Goal: Transaction & Acquisition: Book appointment/travel/reservation

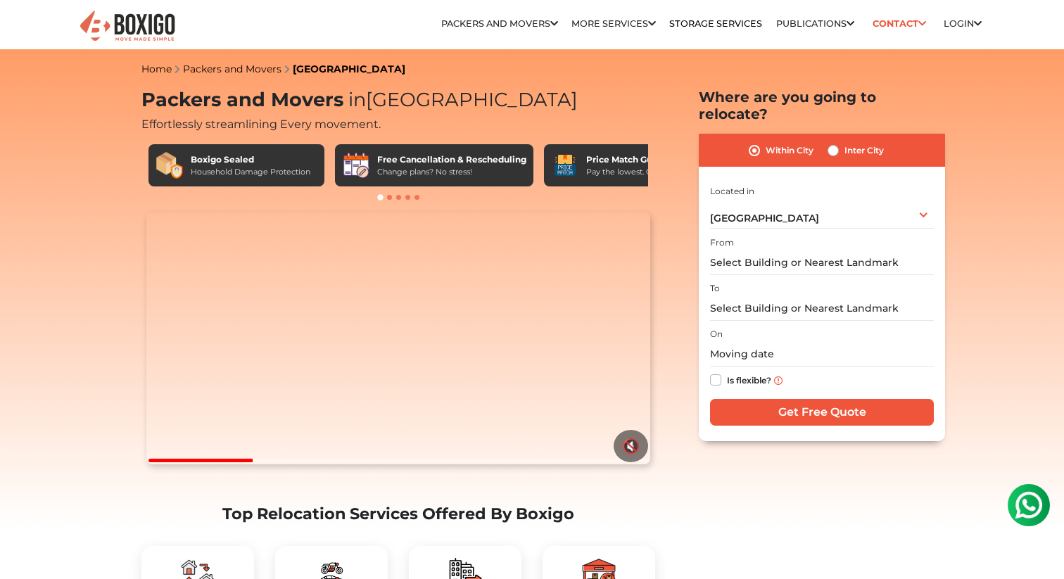
click at [844, 142] on label "Inter City" at bounding box center [863, 150] width 39 height 17
click at [832, 142] on input "Inter City" at bounding box center [832, 149] width 11 height 14
radio input "true"
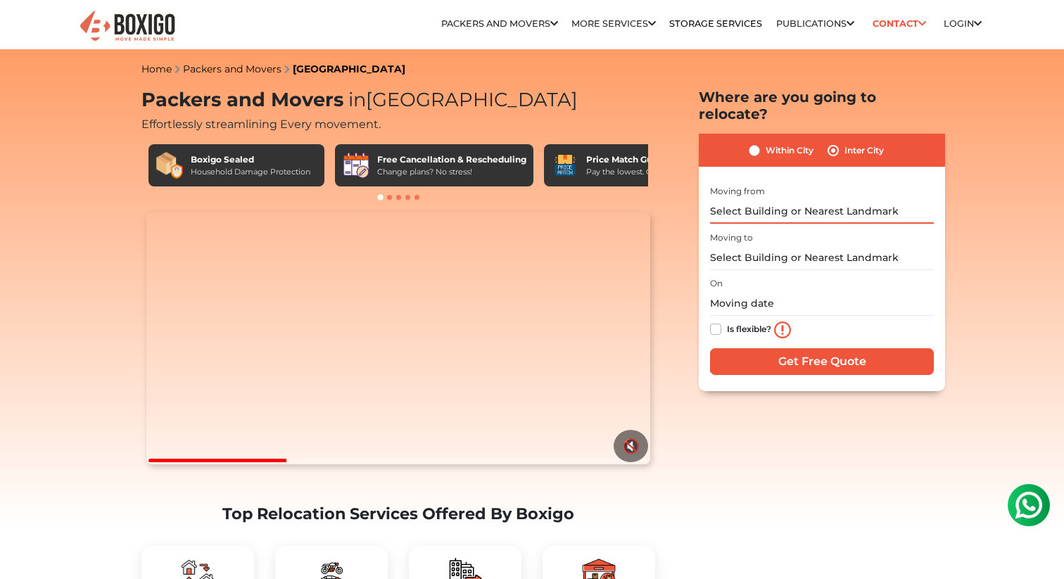
click at [759, 199] on input "text" at bounding box center [822, 211] width 224 height 25
type input "M"
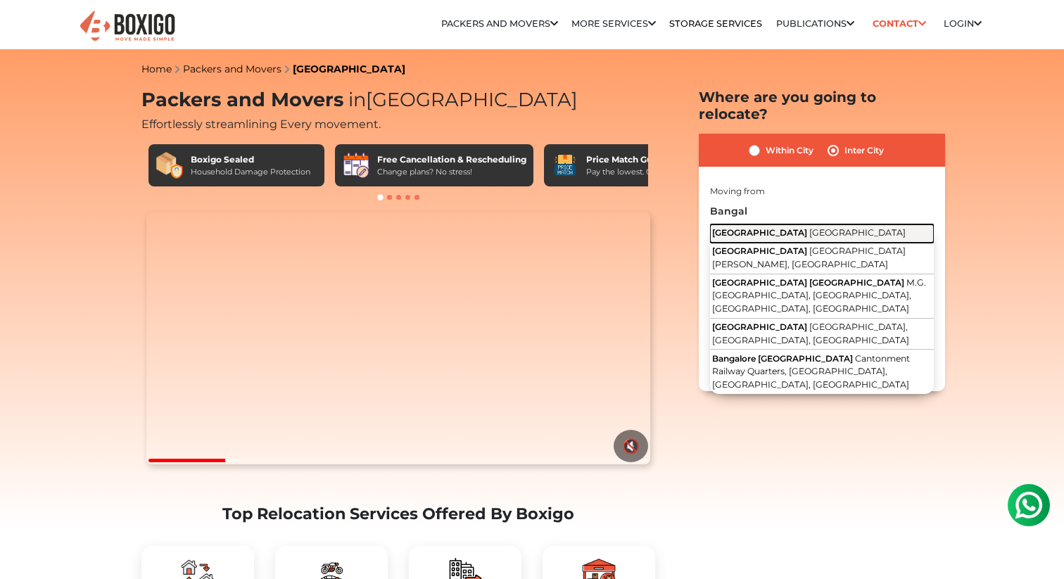
click at [809, 227] on span "[GEOGRAPHIC_DATA]" at bounding box center [857, 232] width 96 height 11
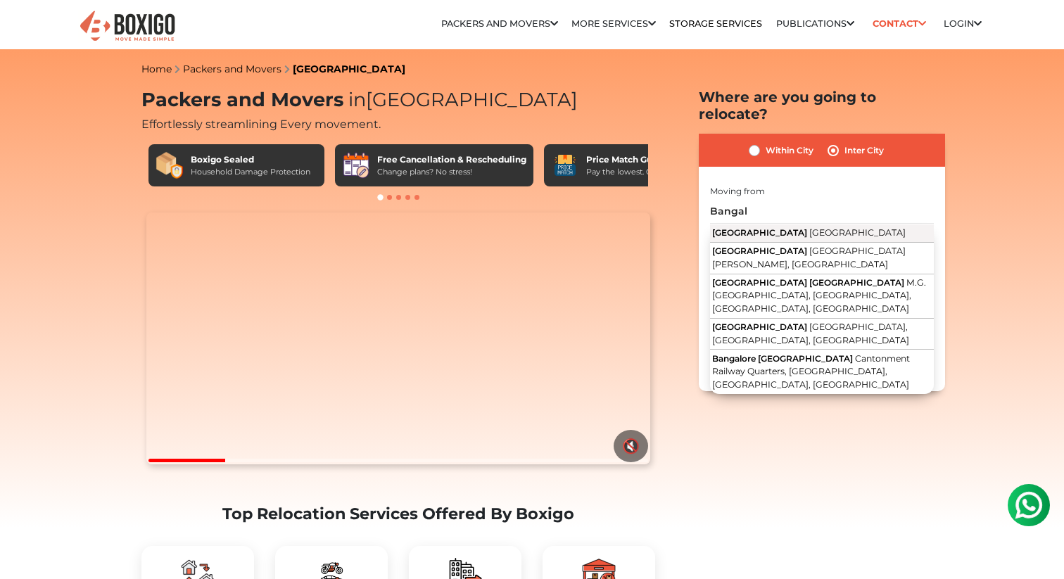
type input "[GEOGRAPHIC_DATA], [GEOGRAPHIC_DATA]"
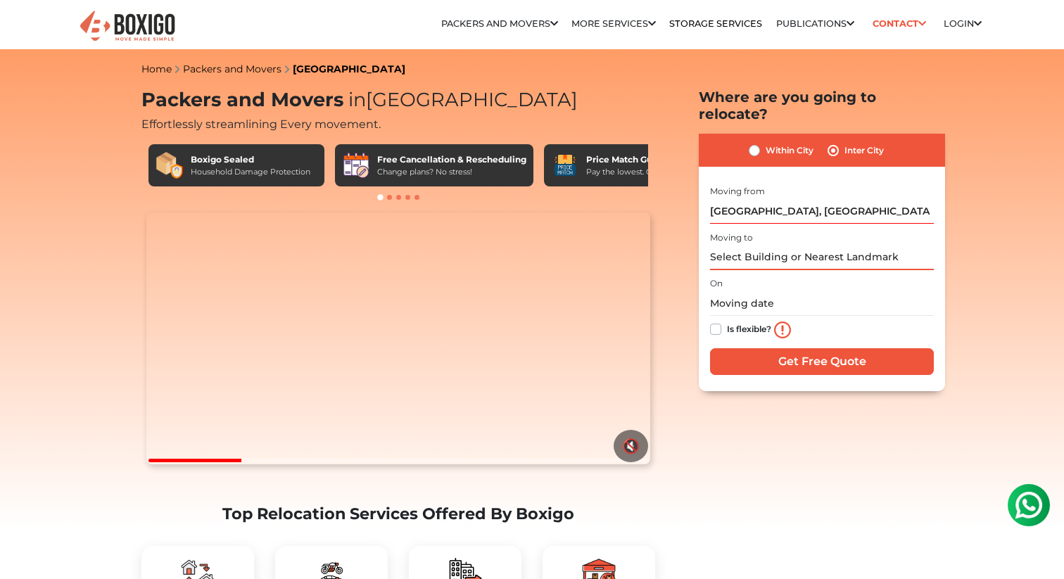
click at [761, 246] on input "text" at bounding box center [822, 258] width 224 height 25
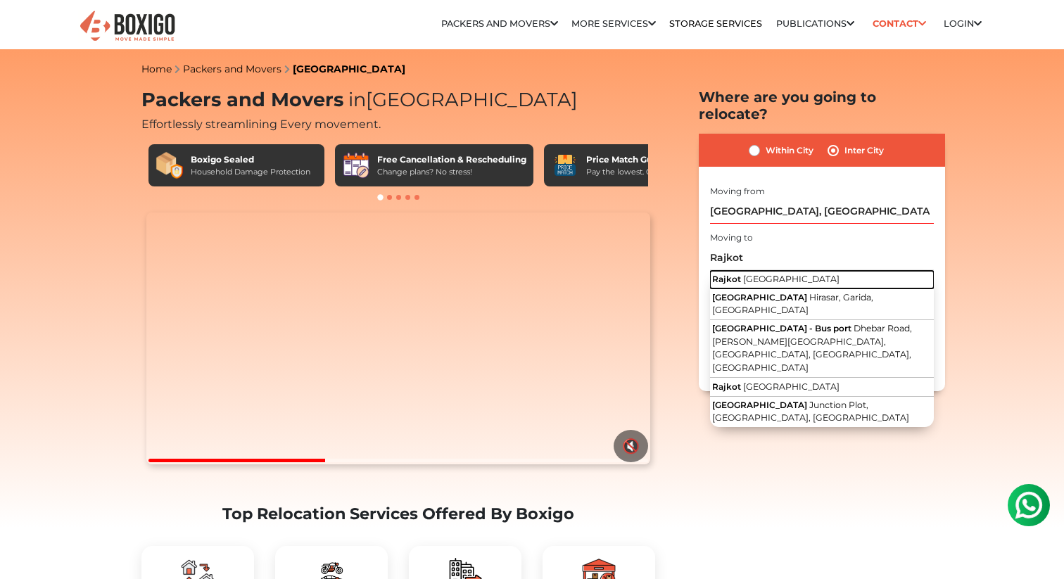
click at [761, 274] on span "[GEOGRAPHIC_DATA]" at bounding box center [791, 279] width 96 height 11
type input "[GEOGRAPHIC_DATA], [GEOGRAPHIC_DATA]"
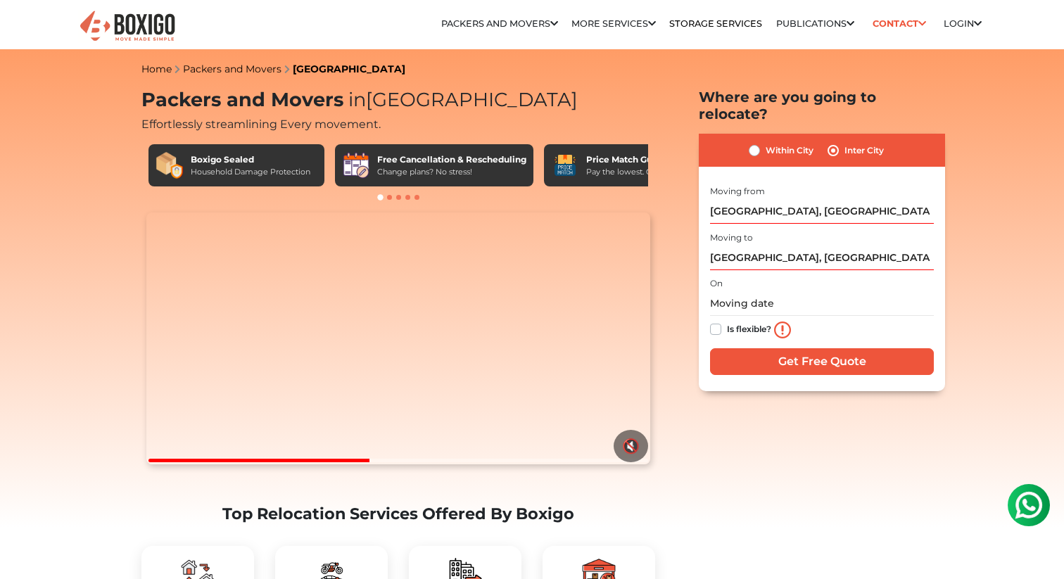
click at [727, 321] on label "Is flexible?" at bounding box center [749, 328] width 44 height 15
click at [713, 321] on input "Is flexible?" at bounding box center [715, 328] width 11 height 14
click at [727, 321] on label "Is flexible?" at bounding box center [749, 328] width 44 height 15
click at [713, 321] on input "Is flexible?" at bounding box center [715, 328] width 11 height 14
checkbox input "false"
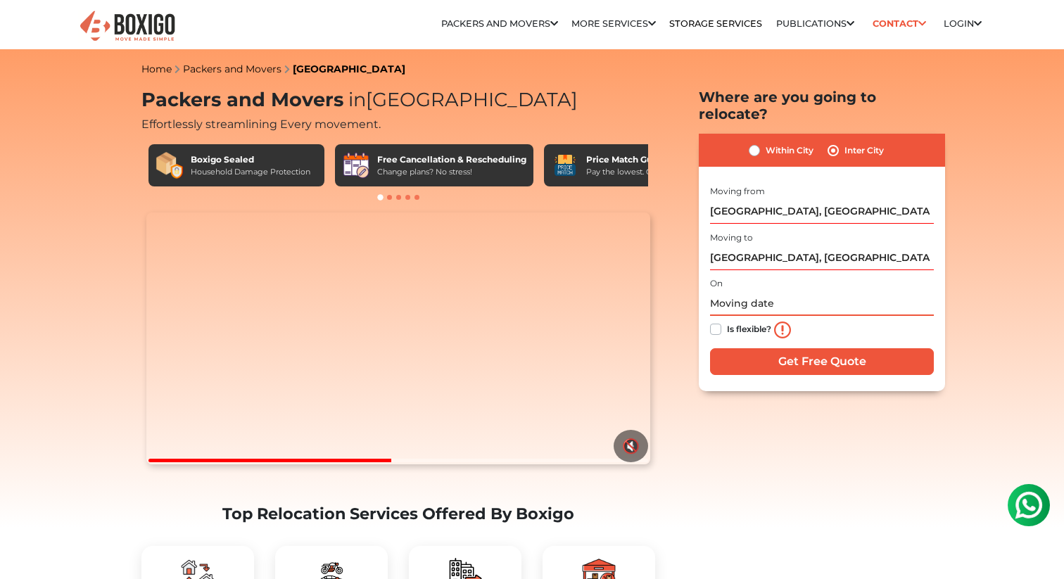
click at [728, 291] on input "text" at bounding box center [822, 303] width 224 height 25
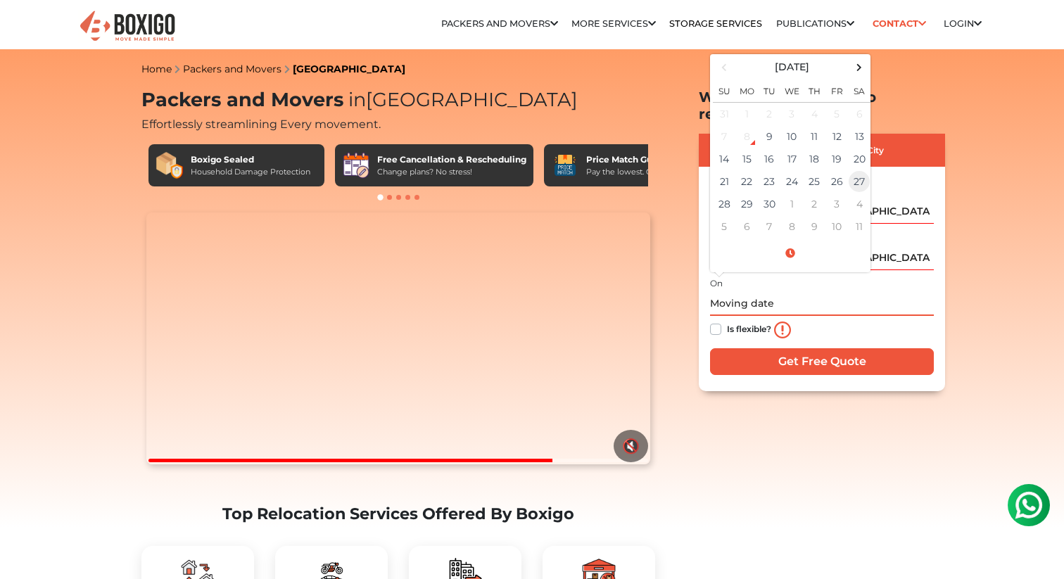
click at [862, 170] on td "27" at bounding box center [859, 181] width 23 height 23
click at [785, 291] on input "[DATE] 12:00 AM" at bounding box center [822, 303] width 224 height 25
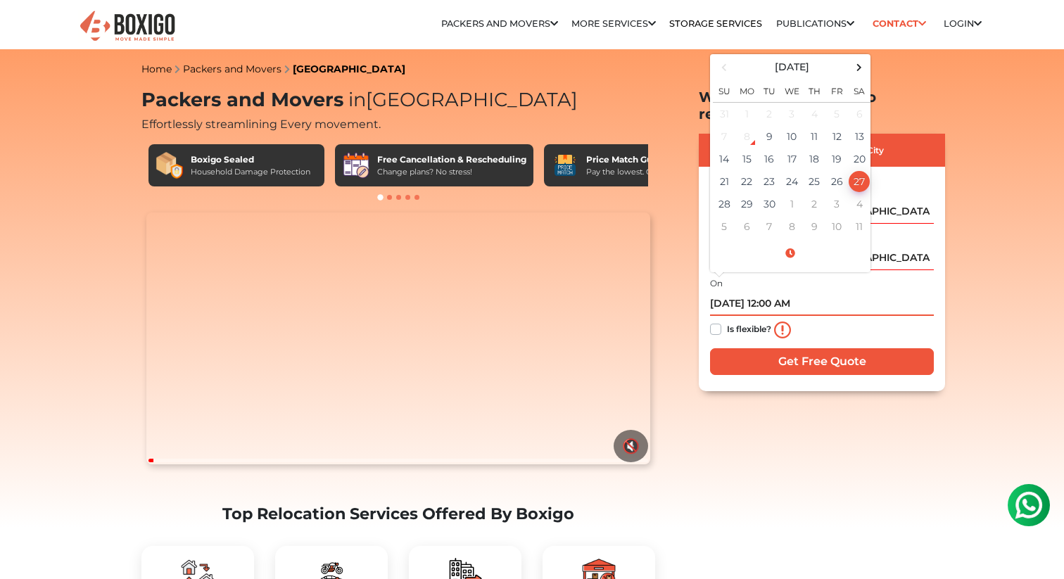
click at [808, 291] on input "[DATE] 12:00 AM" at bounding box center [822, 303] width 224 height 25
type input "[DATE] 12:00 PM"
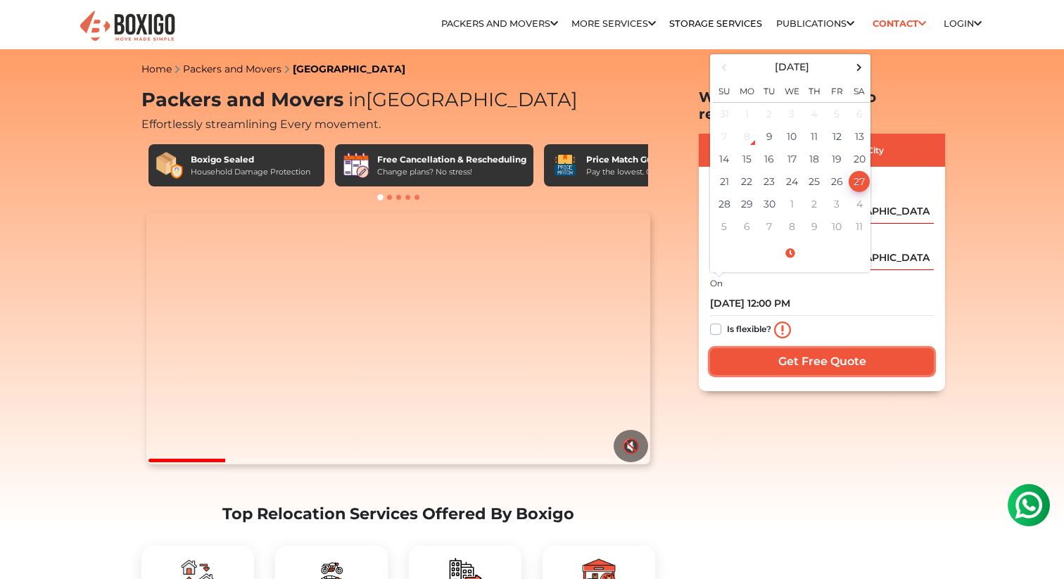
click at [800, 356] on input "Get Free Quote" at bounding box center [822, 361] width 224 height 27
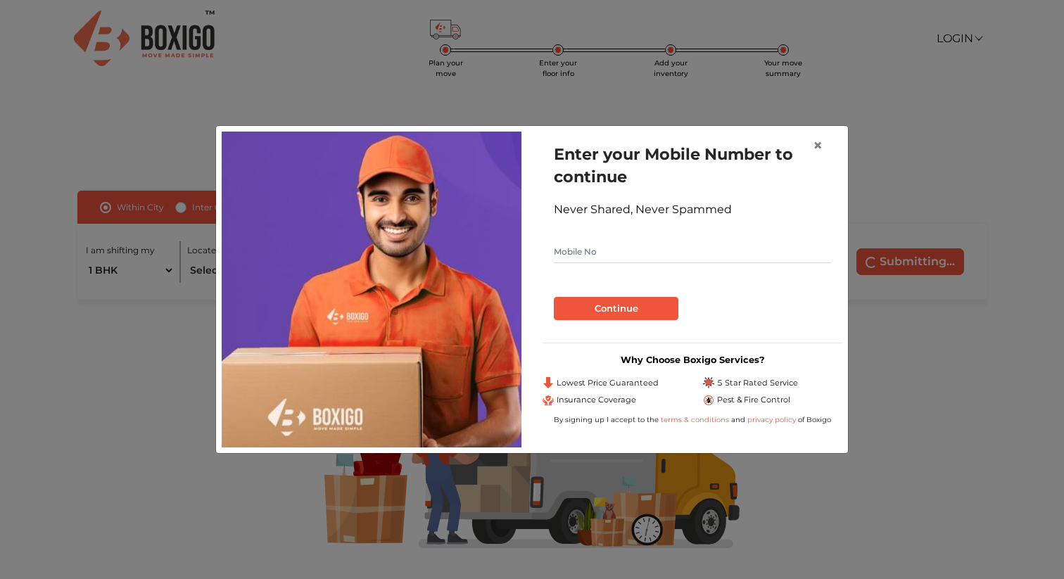
click at [628, 258] on input "text" at bounding box center [692, 252] width 277 height 23
type input "9924579990"
click at [554, 297] on button "Continue" at bounding box center [616, 309] width 125 height 24
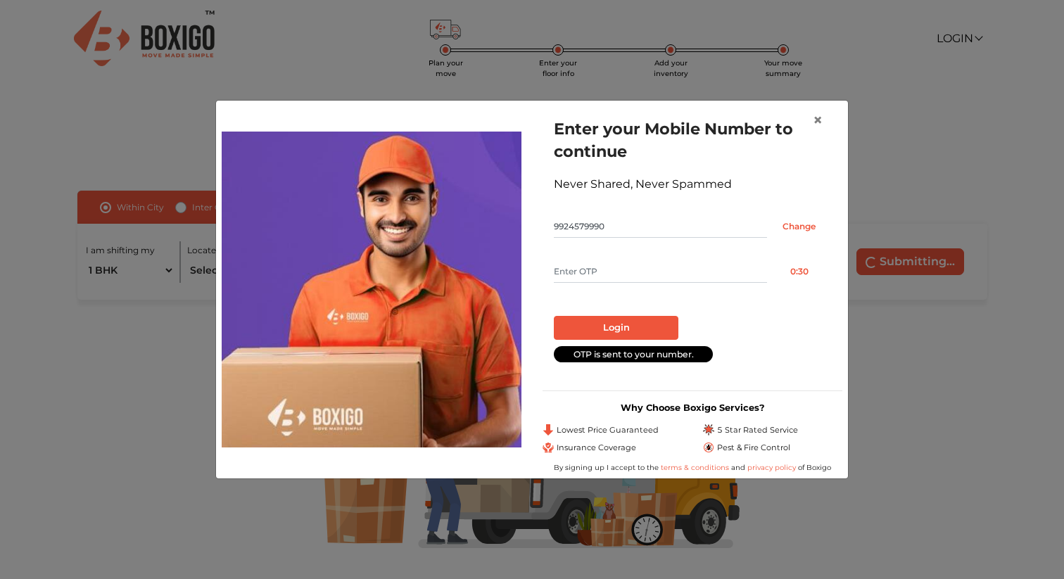
click at [614, 269] on input "text" at bounding box center [660, 271] width 213 height 23
type input "2327"
click at [628, 323] on button "Login" at bounding box center [616, 328] width 125 height 24
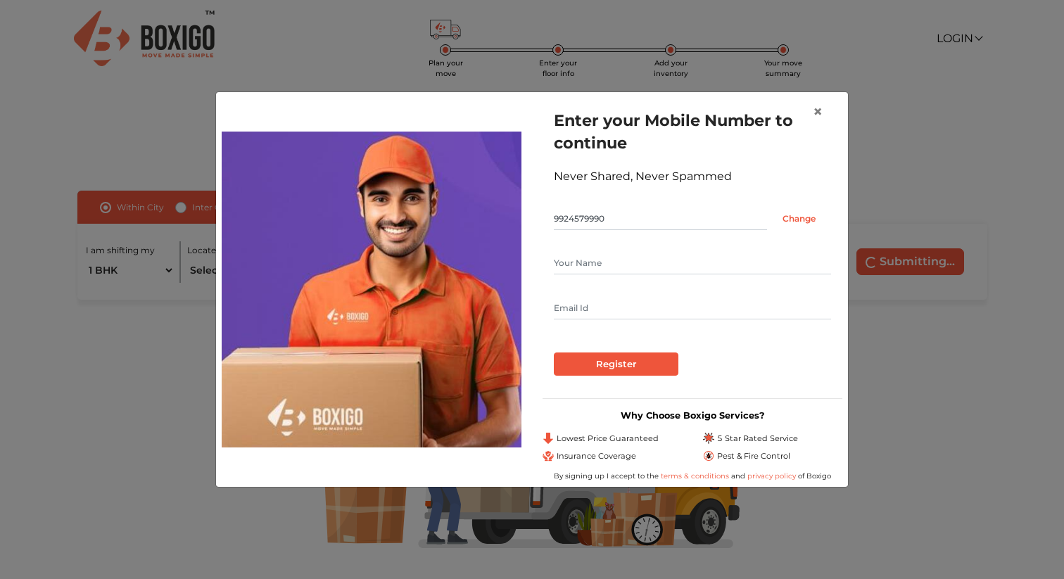
click at [614, 270] on input "text" at bounding box center [692, 263] width 277 height 23
type input "Utkarsh Sharma"
click at [605, 300] on input "text" at bounding box center [692, 308] width 277 height 23
type input "uv26sharma@gmail.com"
click at [576, 362] on input "Register" at bounding box center [616, 365] width 125 height 24
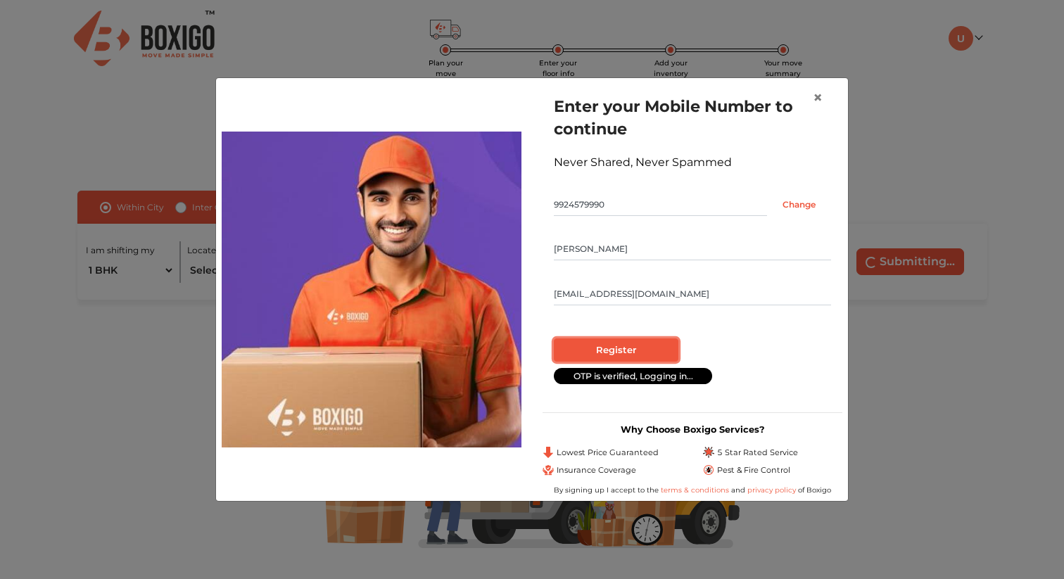
radio input "false"
radio input "true"
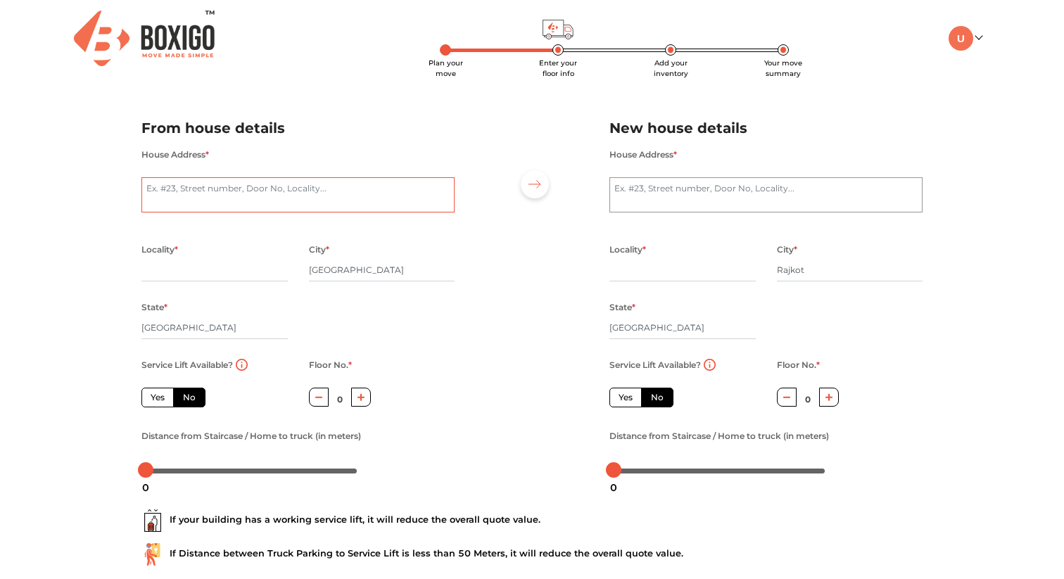
click at [237, 200] on textarea "House Address *" at bounding box center [297, 194] width 313 height 35
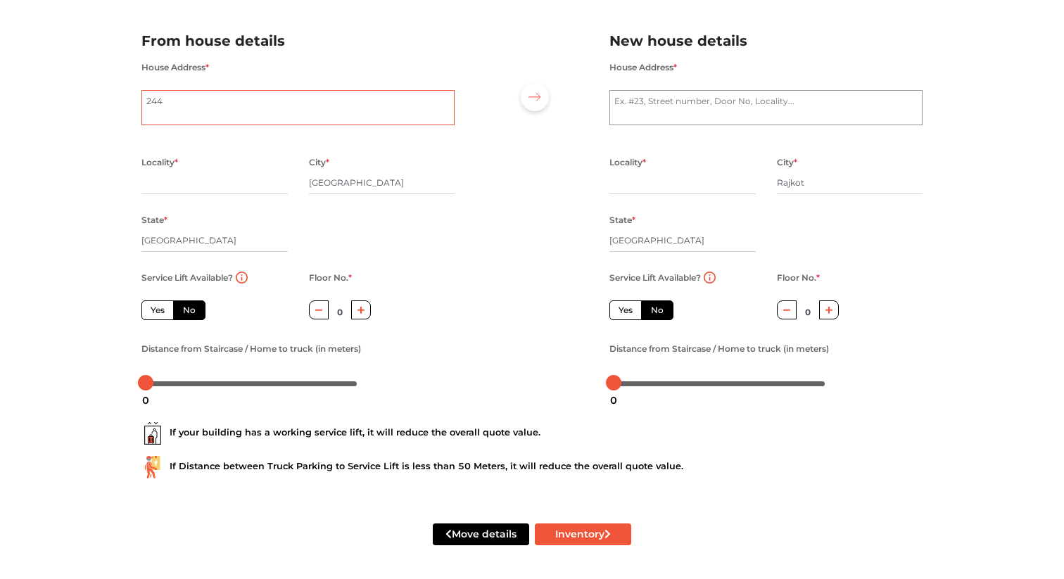
type textarea "244"
click at [364, 306] on icon "button" at bounding box center [361, 310] width 8 height 8
click at [318, 303] on button "button" at bounding box center [319, 309] width 20 height 19
type input "0"
click at [167, 302] on label "Yes" at bounding box center [157, 310] width 32 height 20
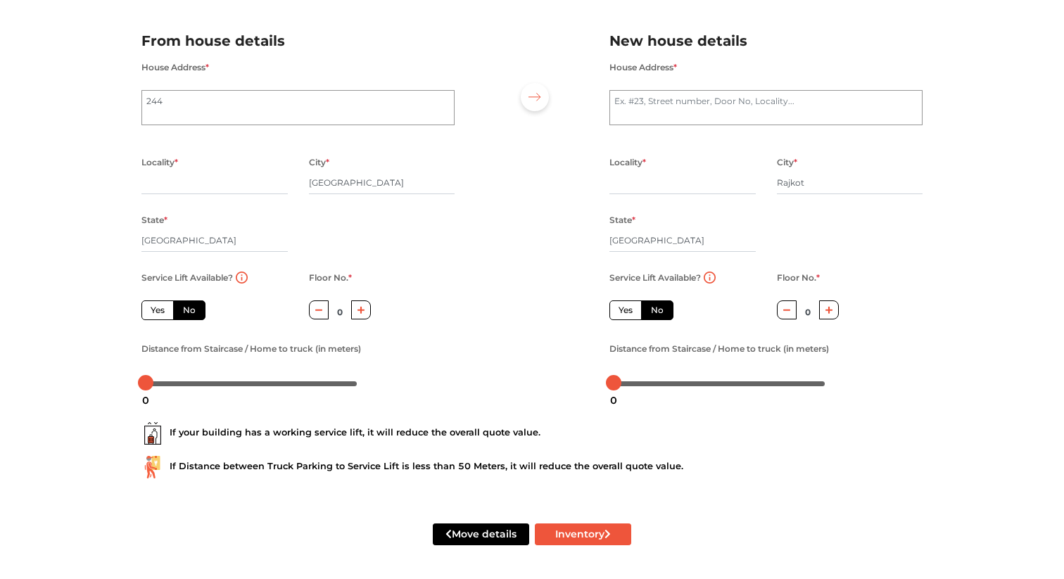
click at [160, 304] on input "Yes" at bounding box center [155, 308] width 9 height 9
radio input "true"
click at [638, 320] on div "Service Lift Available? Yes No" at bounding box center [682, 304] width 167 height 71
click at [618, 310] on label "Yes" at bounding box center [625, 310] width 32 height 20
click at [618, 310] on input "Yes" at bounding box center [622, 308] width 9 height 9
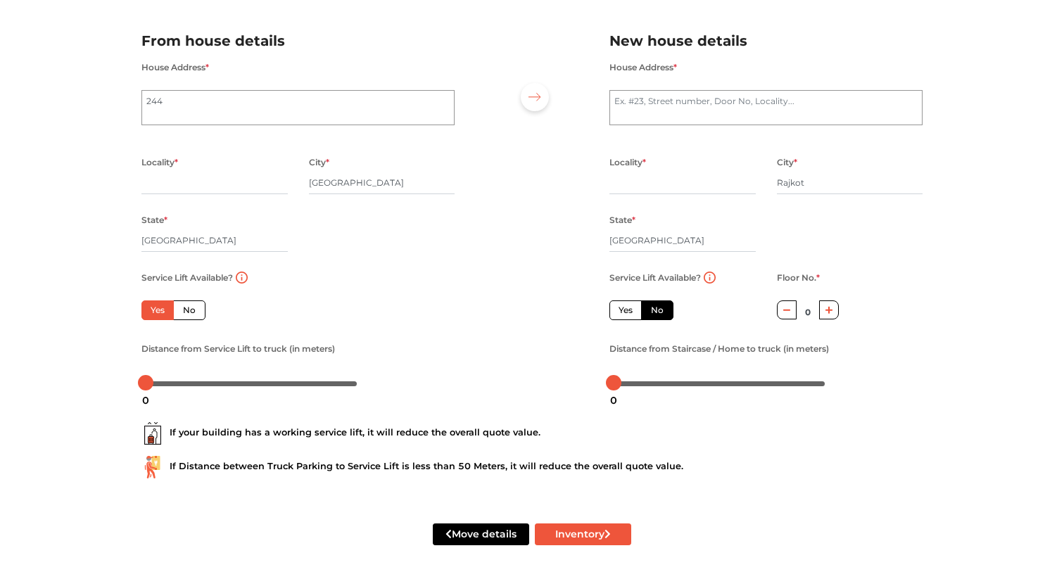
radio input "false"
click at [243, 182] on input "text" at bounding box center [214, 183] width 146 height 23
click at [249, 101] on textarea "244" at bounding box center [297, 107] width 313 height 35
type textarea "2"
click at [567, 519] on div "Move details Inventory" at bounding box center [532, 534] width 802 height 89
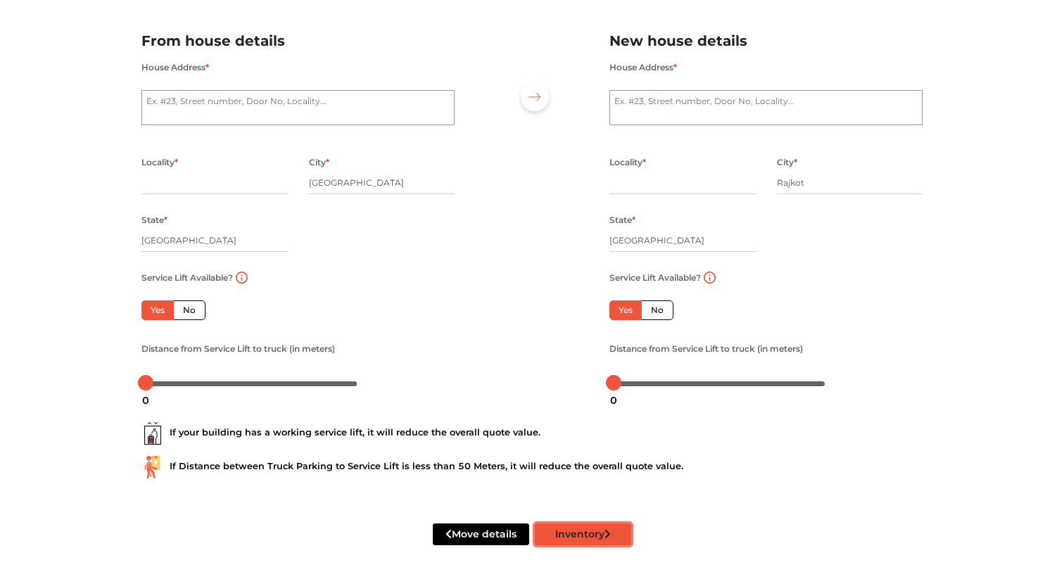
click at [556, 538] on button "Inventory" at bounding box center [583, 534] width 96 height 22
click at [238, 103] on textarea "House Address *" at bounding box center [297, 107] width 313 height 35
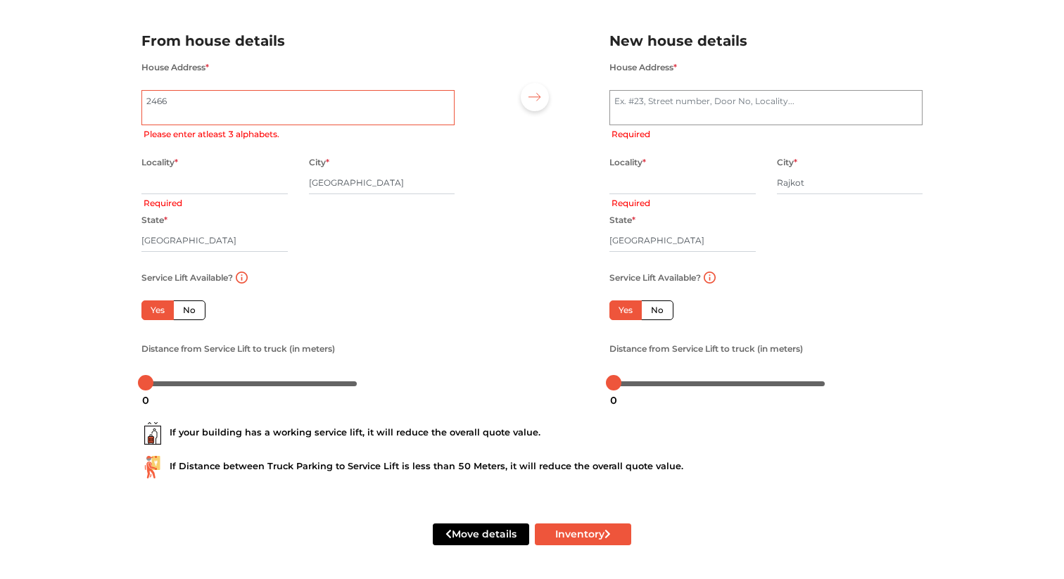
type textarea "2466"
click at [218, 176] on input "text" at bounding box center [214, 183] width 146 height 23
type input "S"
type input "HSR"
click at [666, 98] on textarea "House Address *" at bounding box center [765, 107] width 313 height 35
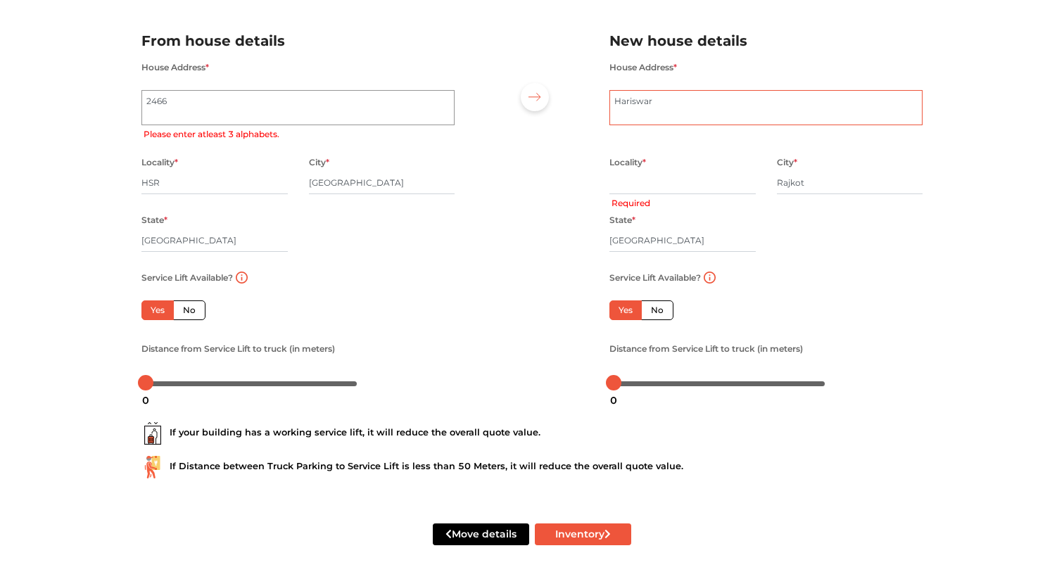
type textarea "Hariswar"
click at [650, 182] on input "text" at bounding box center [682, 183] width 146 height 23
type input "Crystal Mall"
click at [577, 535] on button "Inventory" at bounding box center [583, 534] width 96 height 22
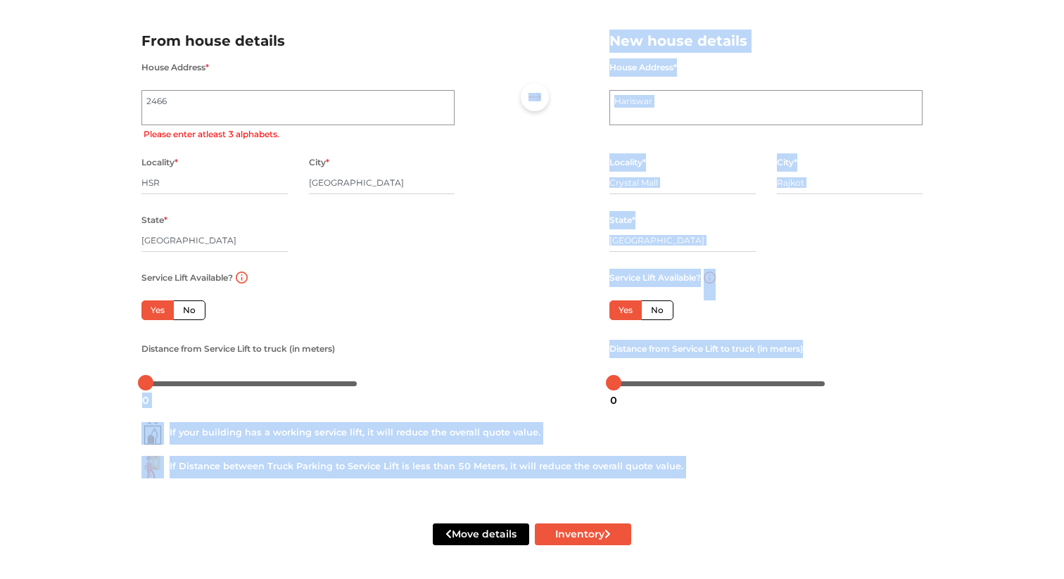
drag, startPoint x: 615, startPoint y: 386, endPoint x: 590, endPoint y: 393, distance: 26.1
click at [590, 393] on body "Plan your move Enter your floor info Add your inventory Your move summary My Mo…" at bounding box center [532, 202] width 1064 height 579
click at [623, 444] on div "If your building has a working service lift, it will reduce the overall quote v…" at bounding box center [532, 445] width 802 height 90
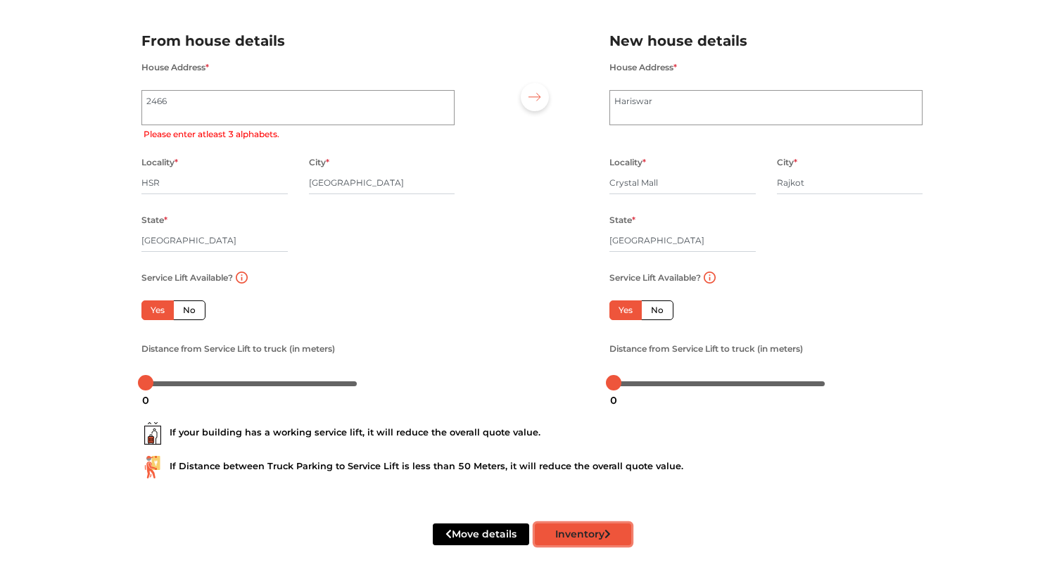
click at [583, 540] on button "Inventory" at bounding box center [583, 534] width 96 height 22
type textarea "2466, 25th Main Road"
click at [567, 534] on button "Inventory" at bounding box center [583, 534] width 96 height 22
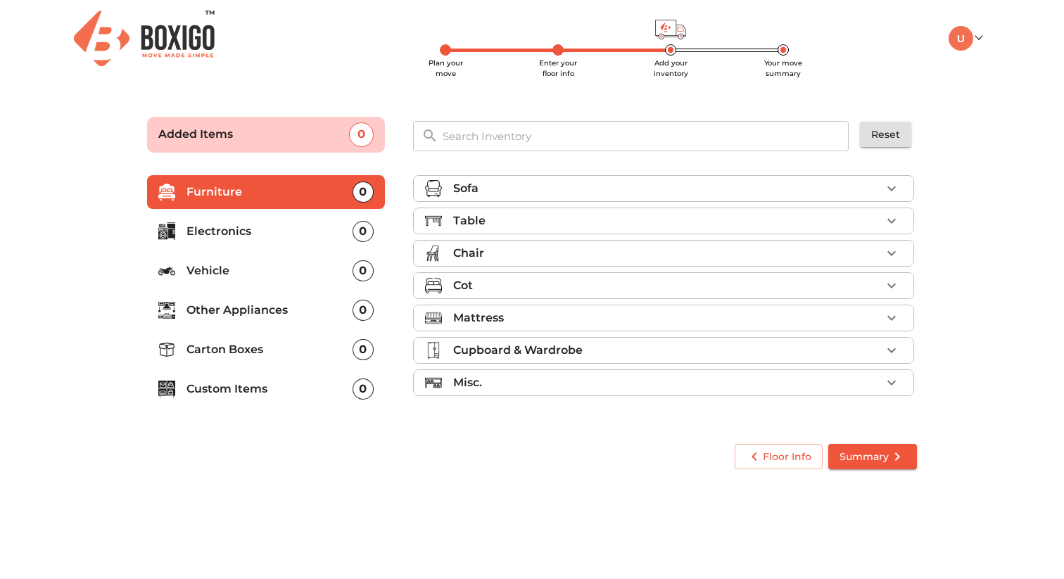
click at [466, 325] on p "Mattress" at bounding box center [478, 318] width 51 height 17
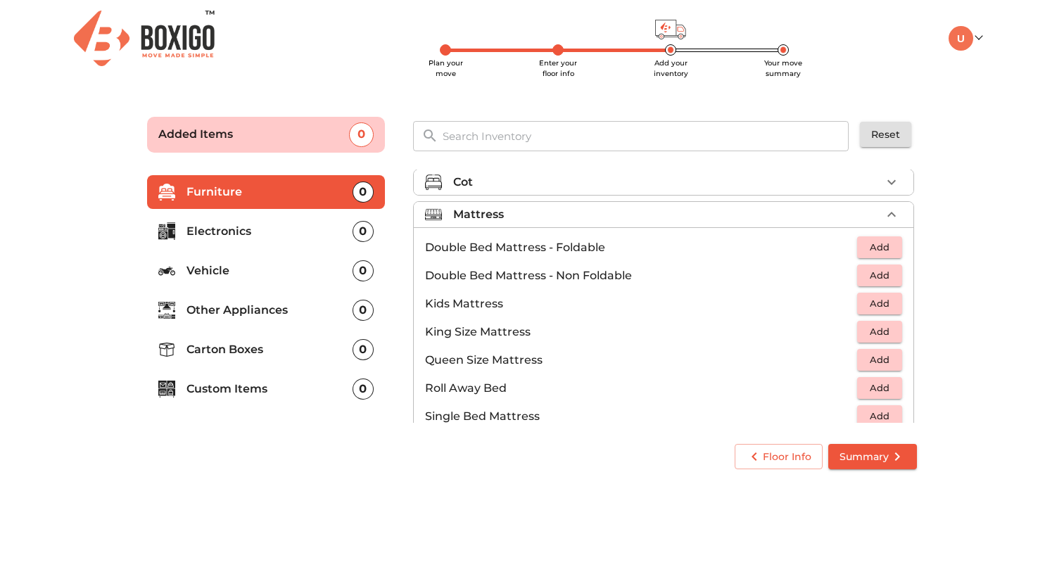
scroll to position [129, 0]
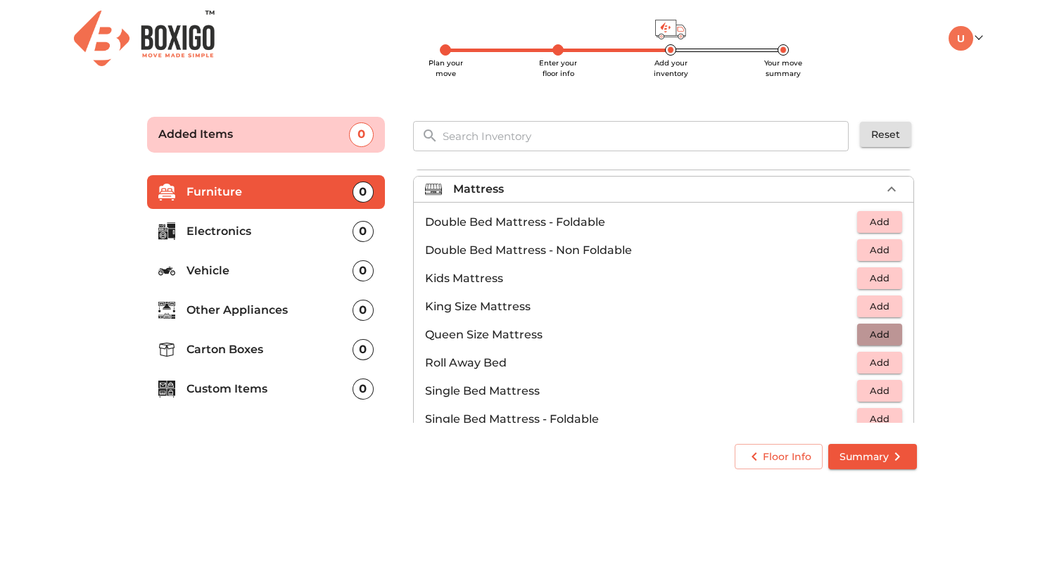
click at [878, 332] on span "Add" at bounding box center [879, 334] width 31 height 16
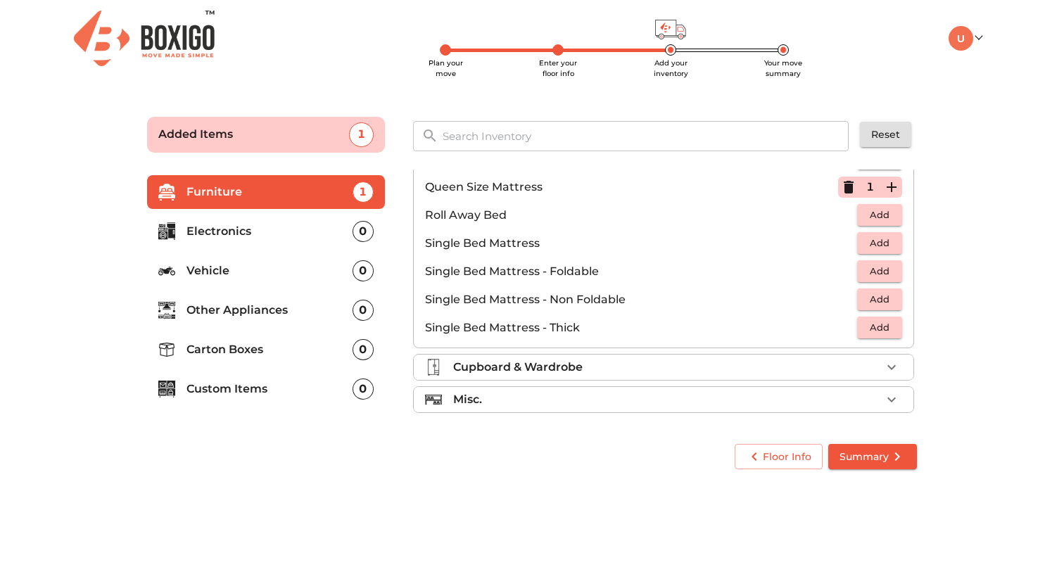
scroll to position [278, 0]
click at [702, 362] on div "Cupboard & Wardrobe" at bounding box center [667, 365] width 428 height 17
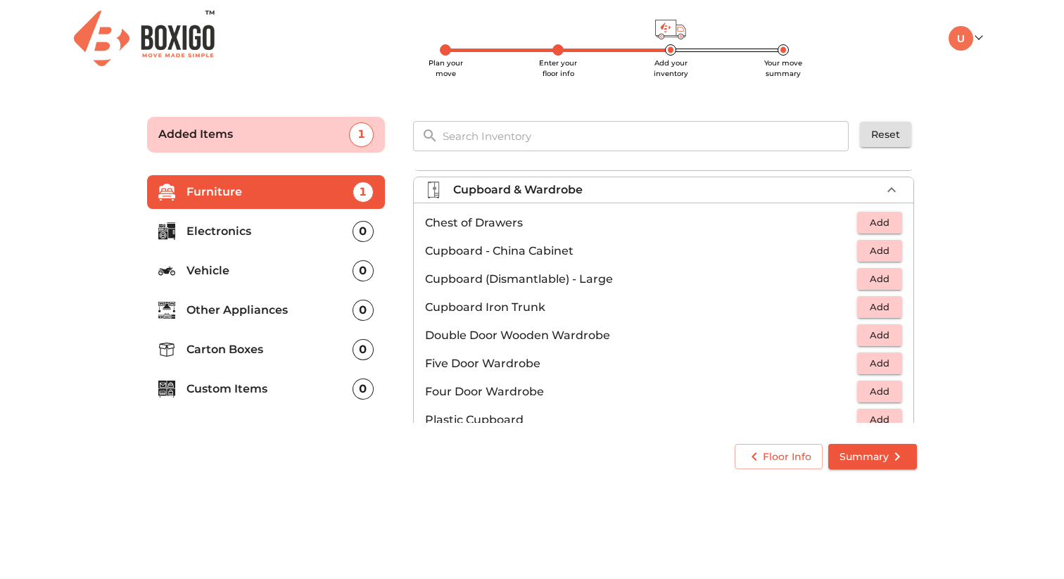
scroll to position [24, 0]
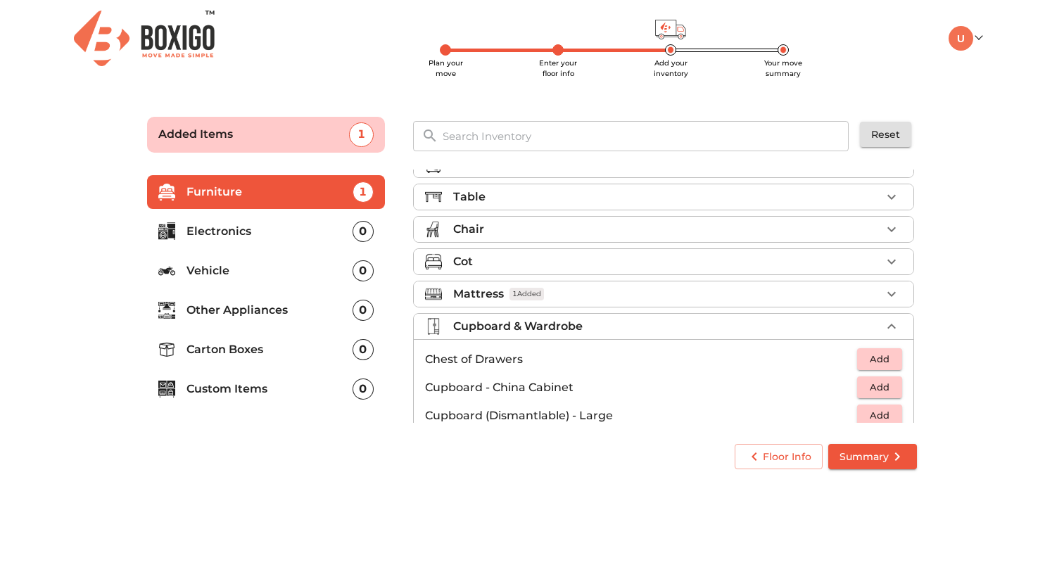
click at [633, 319] on div "Cupboard & Wardrobe" at bounding box center [667, 326] width 428 height 17
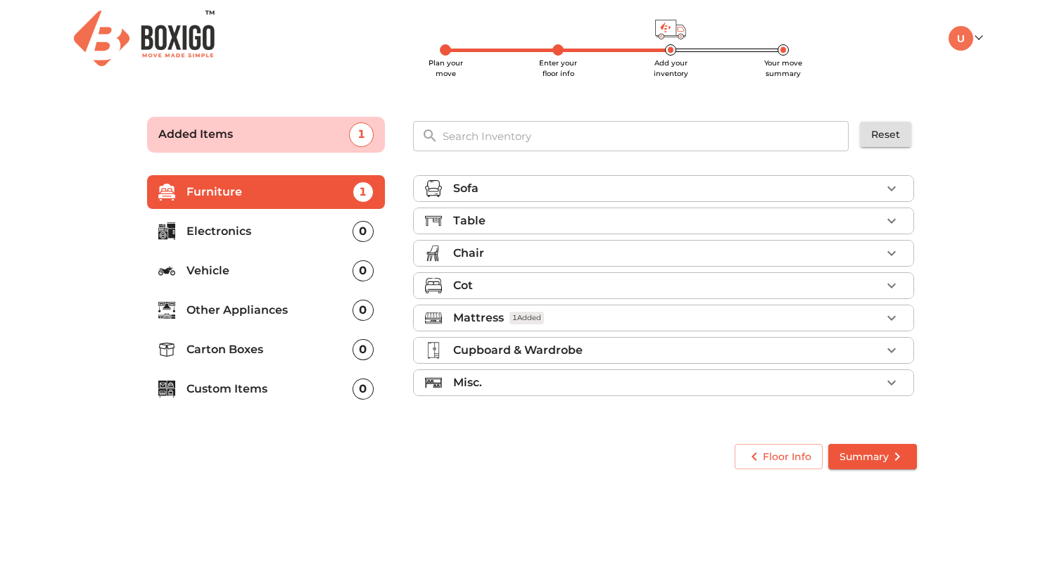
scroll to position [0, 0]
click at [229, 261] on li "Vehicle 0" at bounding box center [266, 271] width 238 height 34
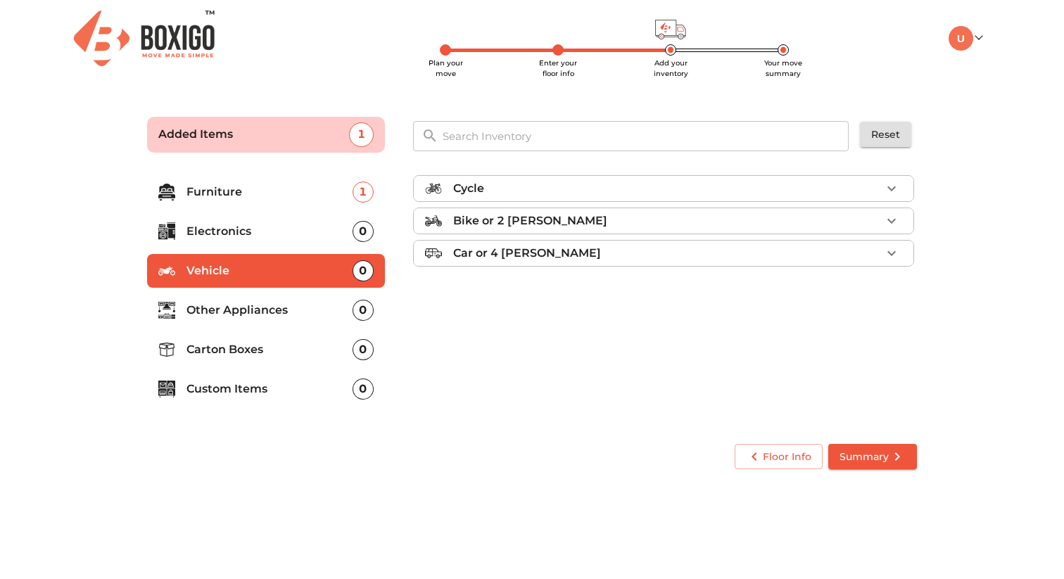
click at [454, 225] on p "Bike or 2 wheeler" at bounding box center [530, 220] width 154 height 17
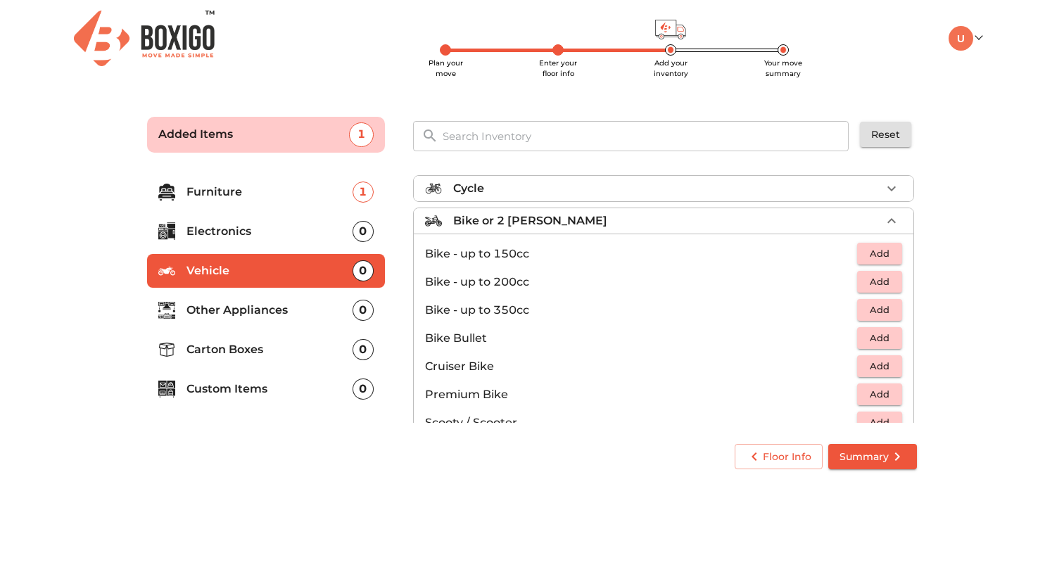
scroll to position [44, 0]
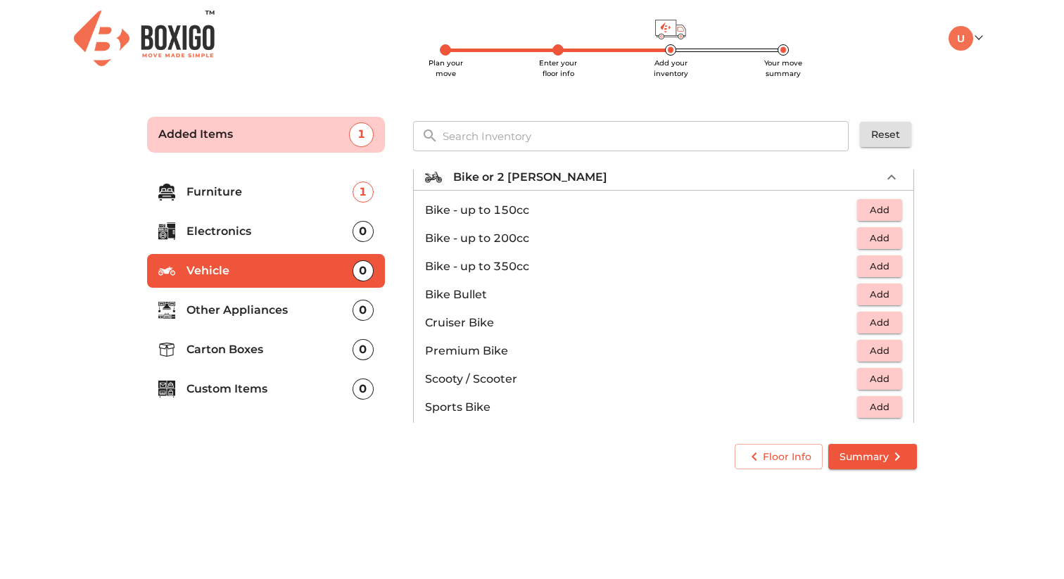
click at [885, 378] on span "Add" at bounding box center [879, 379] width 31 height 16
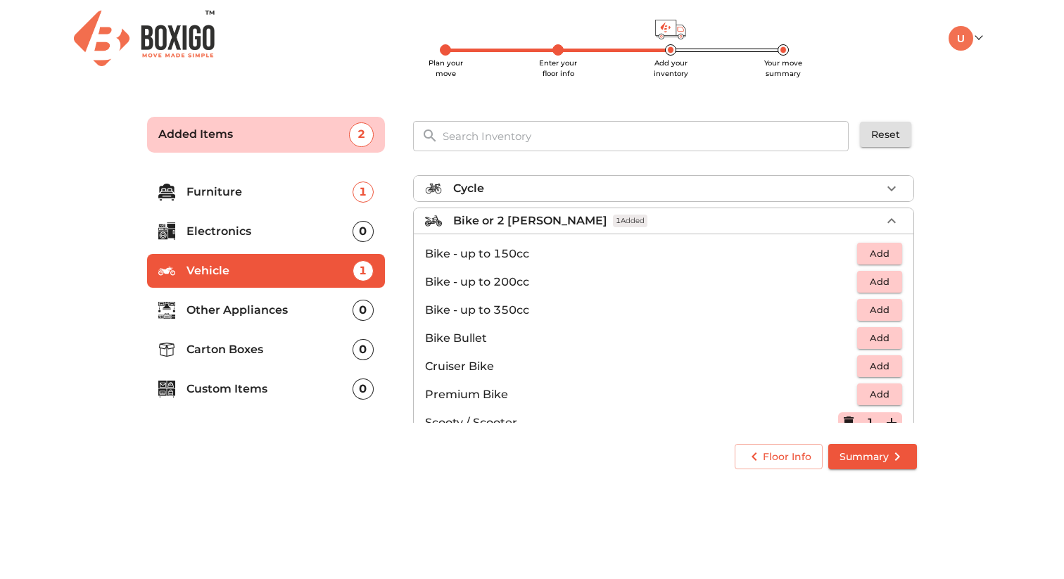
click at [690, 217] on div "Bike or 2 wheeler 1 Added" at bounding box center [667, 220] width 428 height 17
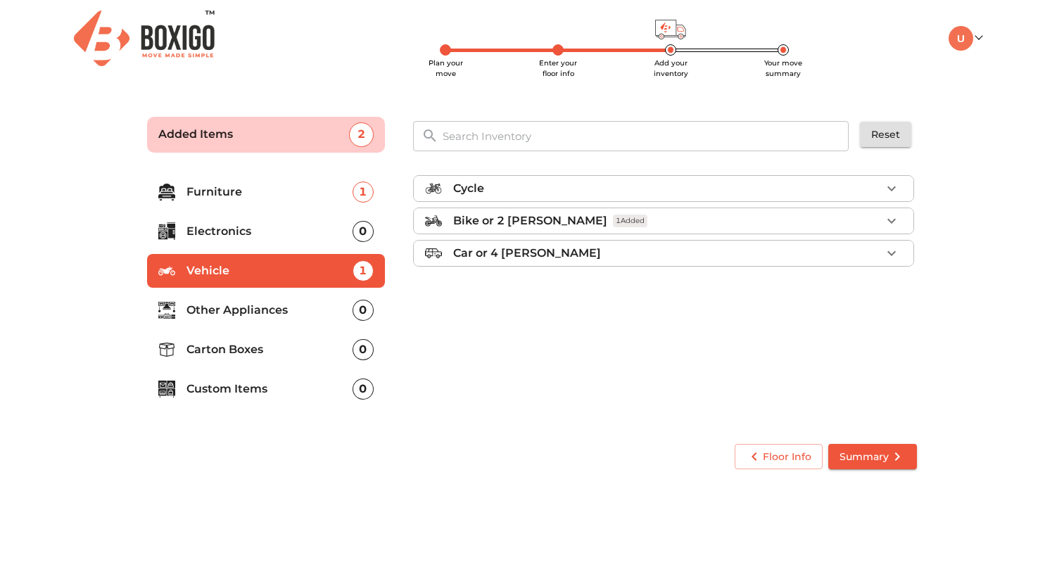
click at [286, 312] on p "Other Appliances" at bounding box center [269, 310] width 166 height 17
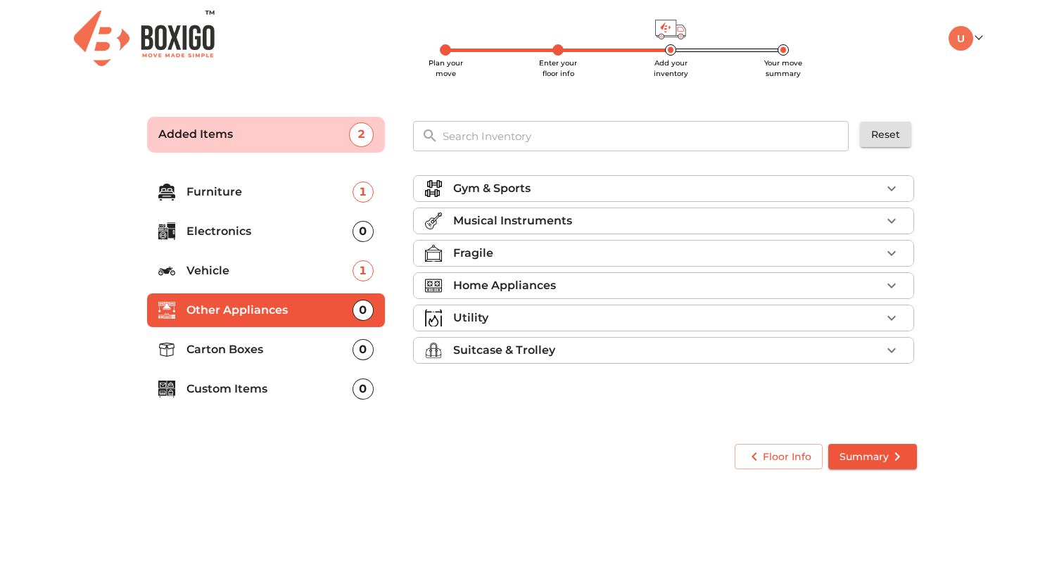
click at [499, 191] on p "Gym & Sports" at bounding box center [491, 188] width 77 height 17
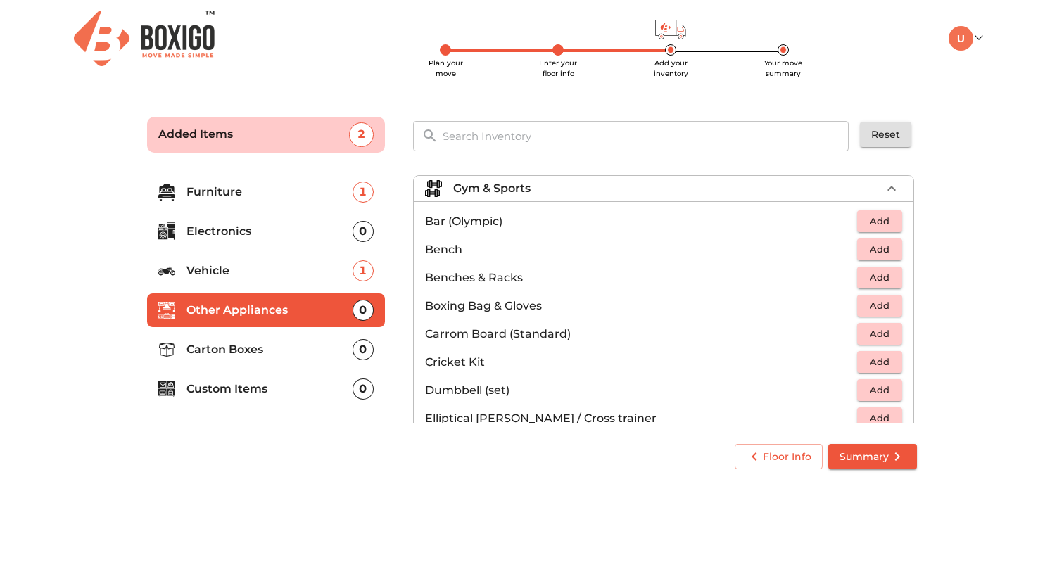
click at [499, 191] on p "Gym & Sports" at bounding box center [491, 188] width 77 height 17
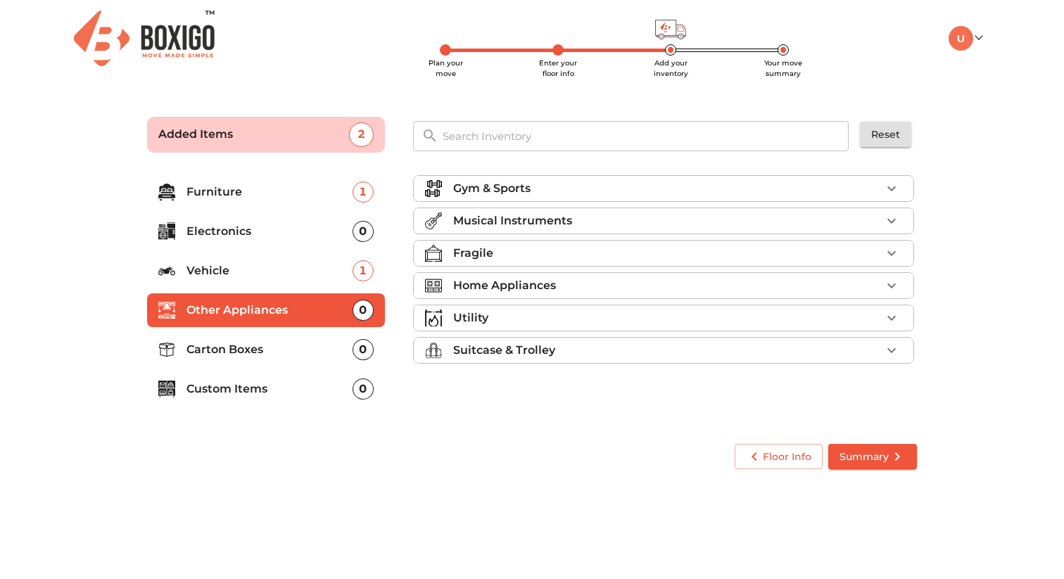
click at [493, 212] on p "Musical Instruments" at bounding box center [512, 220] width 119 height 17
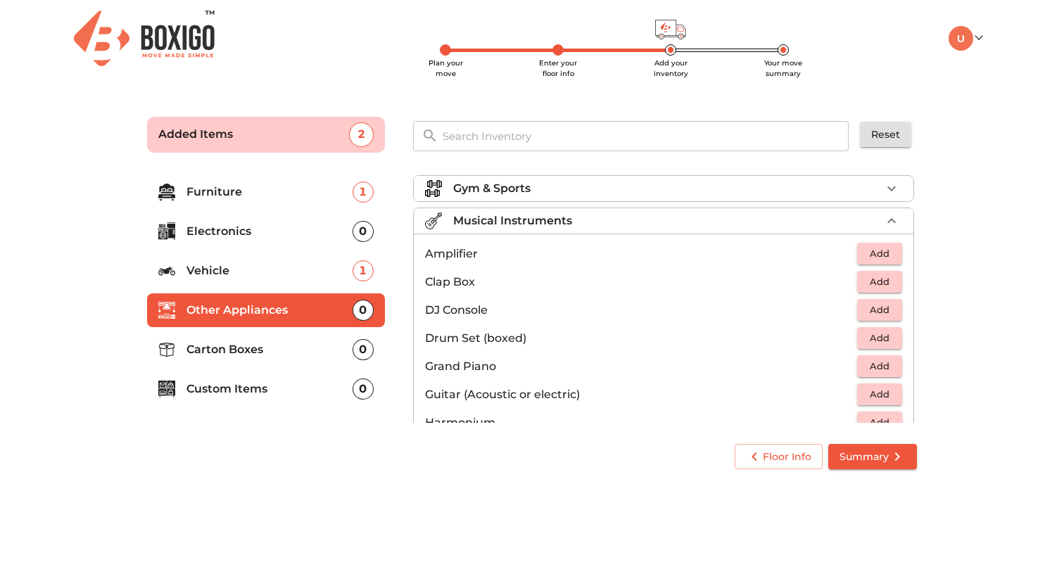
click at [493, 212] on p "Musical Instruments" at bounding box center [512, 220] width 119 height 17
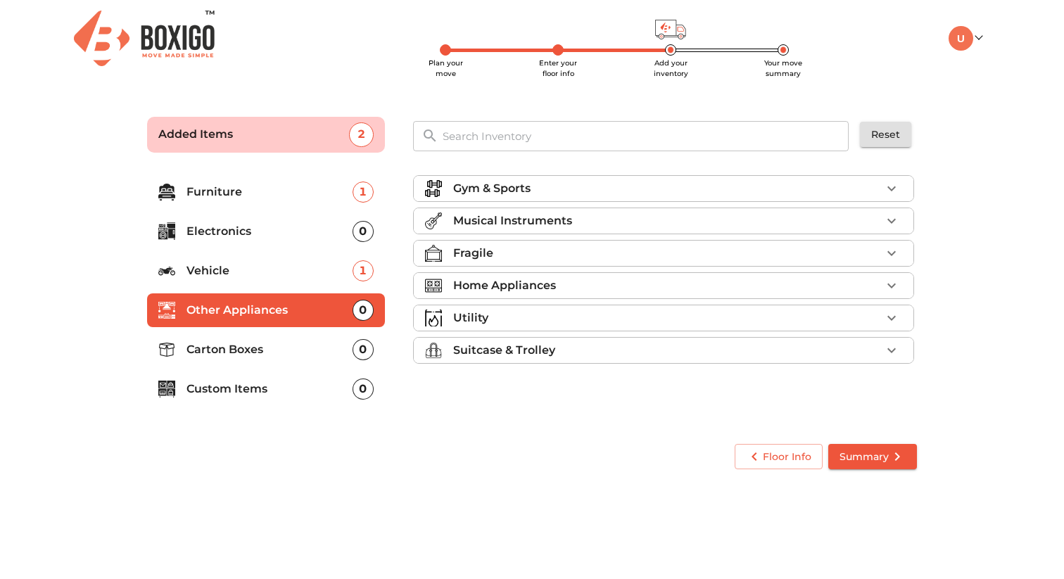
click at [474, 250] on p "Fragile" at bounding box center [473, 253] width 40 height 17
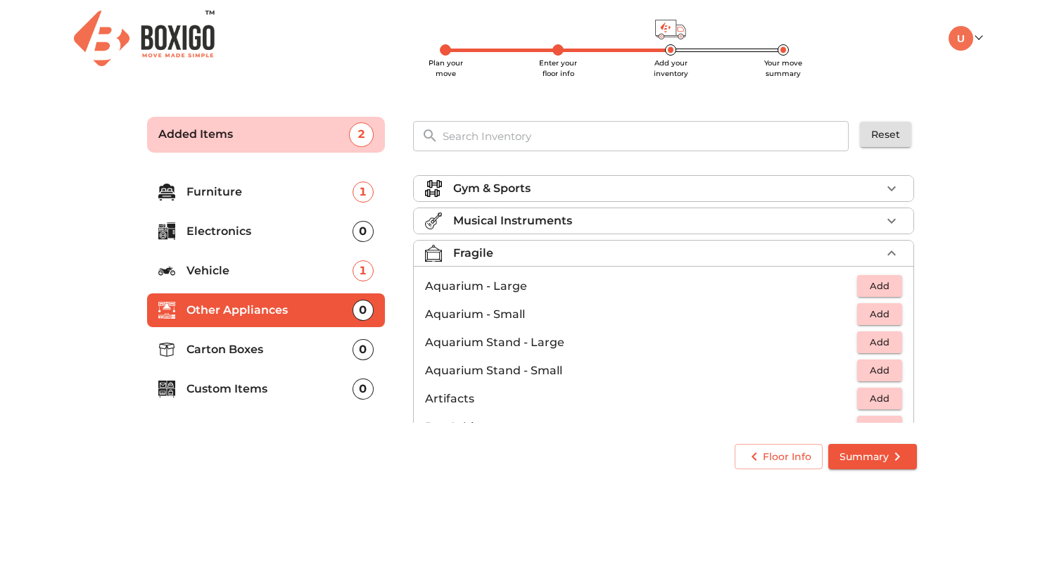
click at [474, 250] on p "Fragile" at bounding box center [473, 253] width 40 height 17
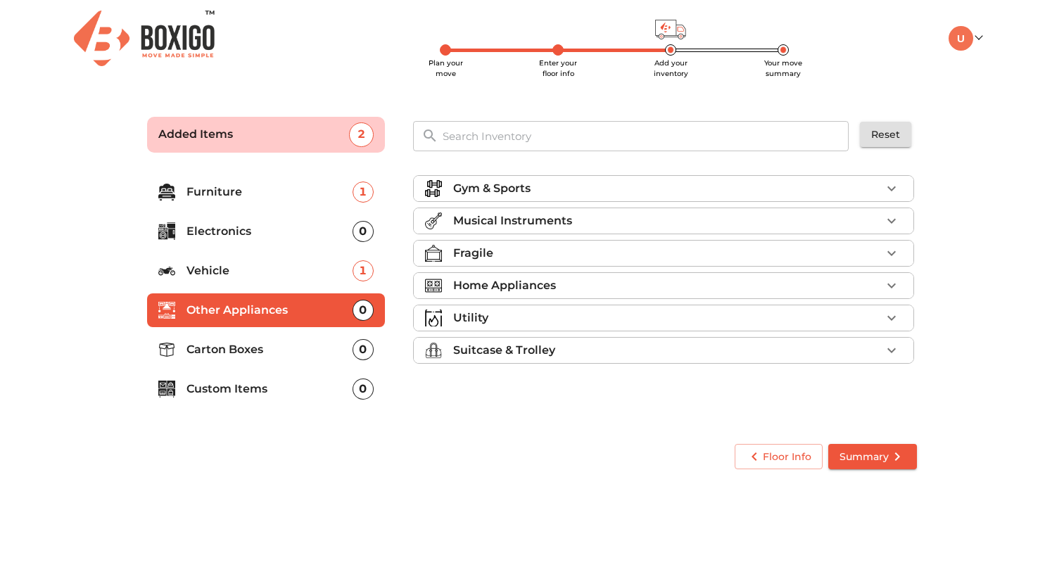
click at [468, 275] on li "Home Appliances" at bounding box center [664, 285] width 500 height 25
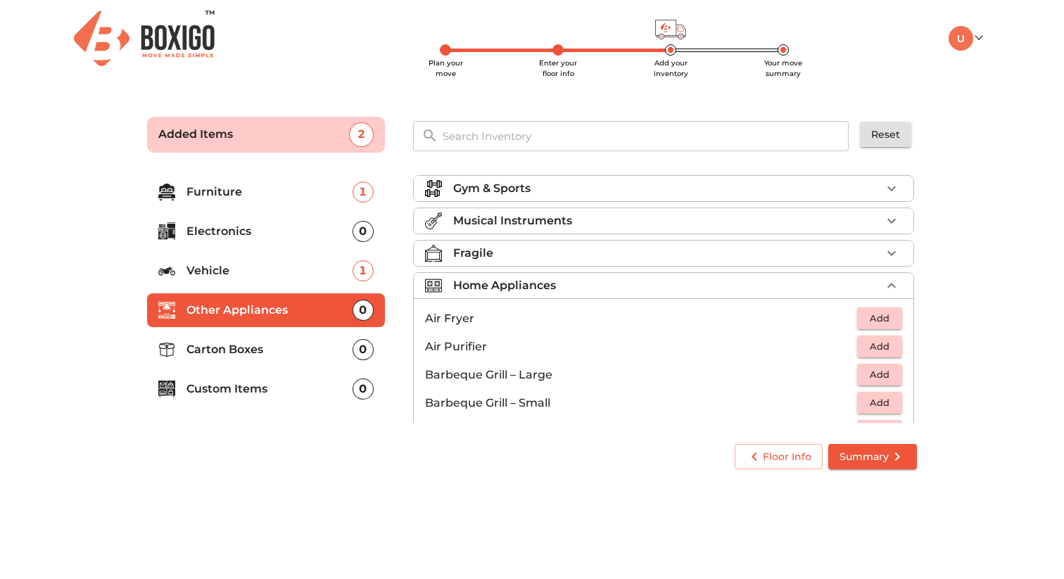
click at [468, 275] on li "Home Appliances" at bounding box center [664, 285] width 500 height 25
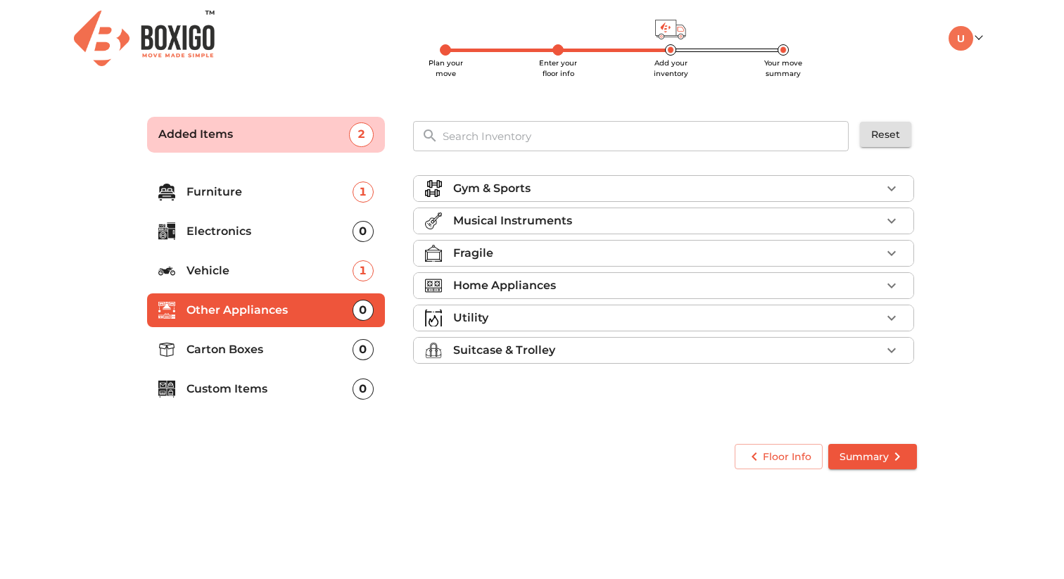
click at [461, 305] on li "Utility" at bounding box center [664, 317] width 500 height 25
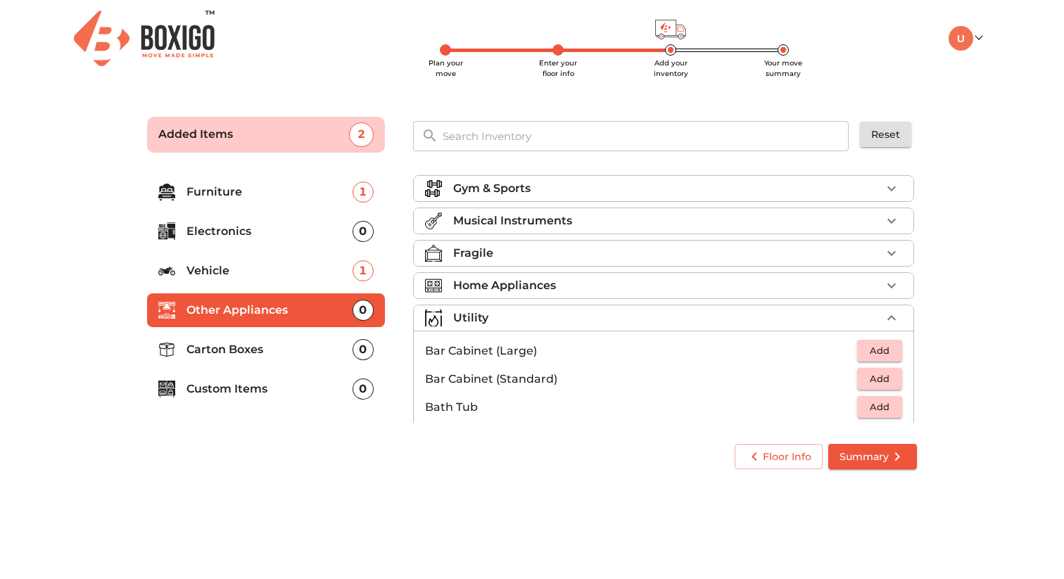
click at [461, 305] on li "Utility" at bounding box center [664, 317] width 500 height 25
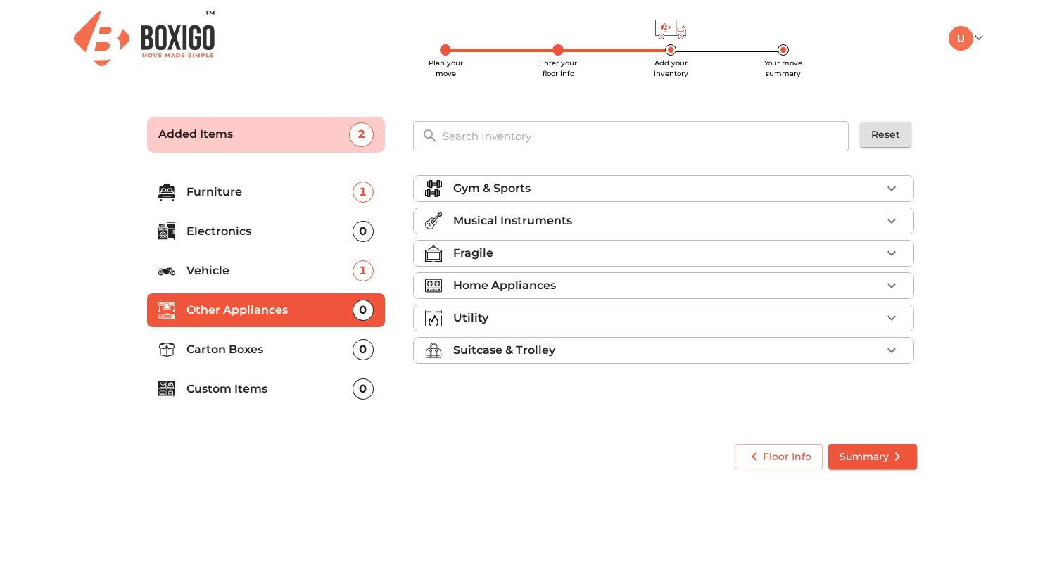
click at [462, 348] on p "Suitcase & Trolley" at bounding box center [504, 350] width 102 height 17
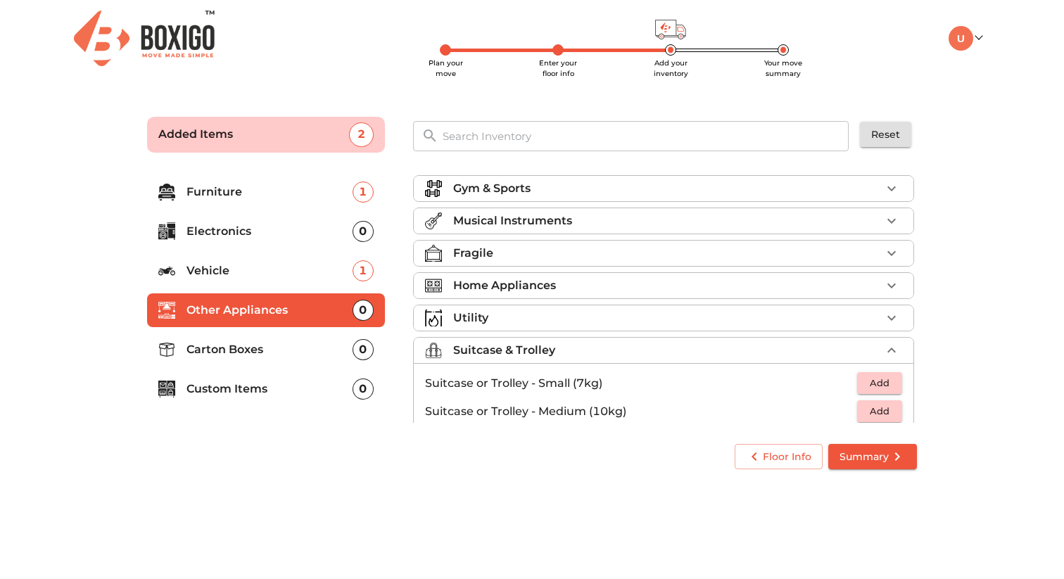
click at [462, 348] on p "Suitcase & Trolley" at bounding box center [504, 350] width 102 height 17
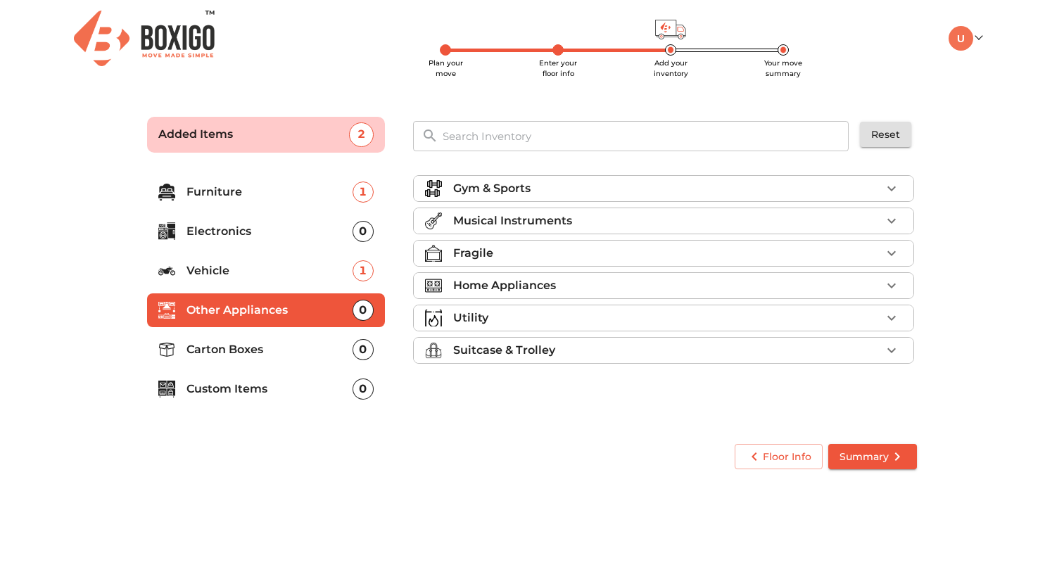
click at [462, 350] on p "Suitcase & Trolley" at bounding box center [504, 350] width 102 height 17
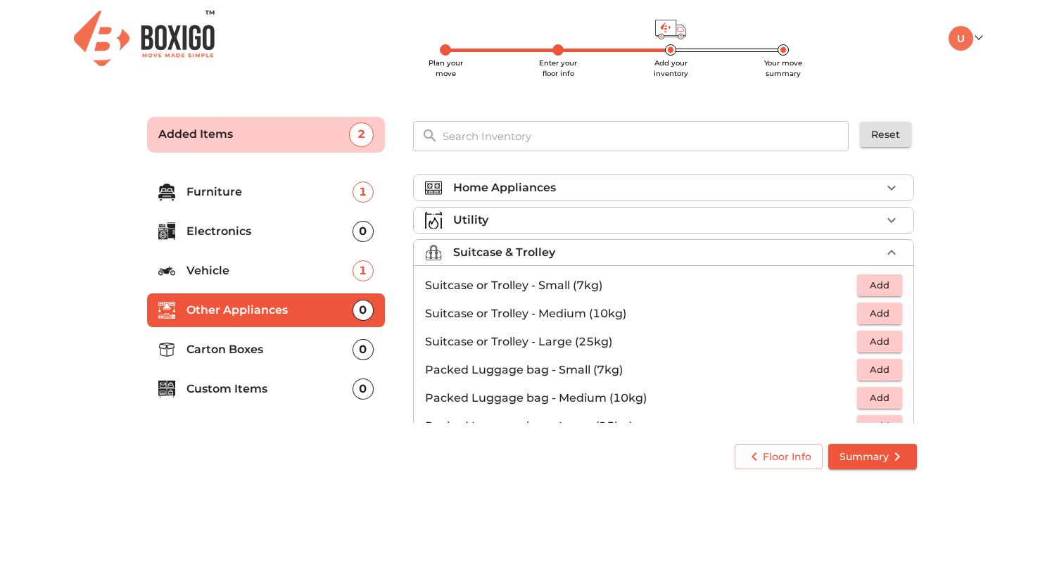
scroll to position [108, 0]
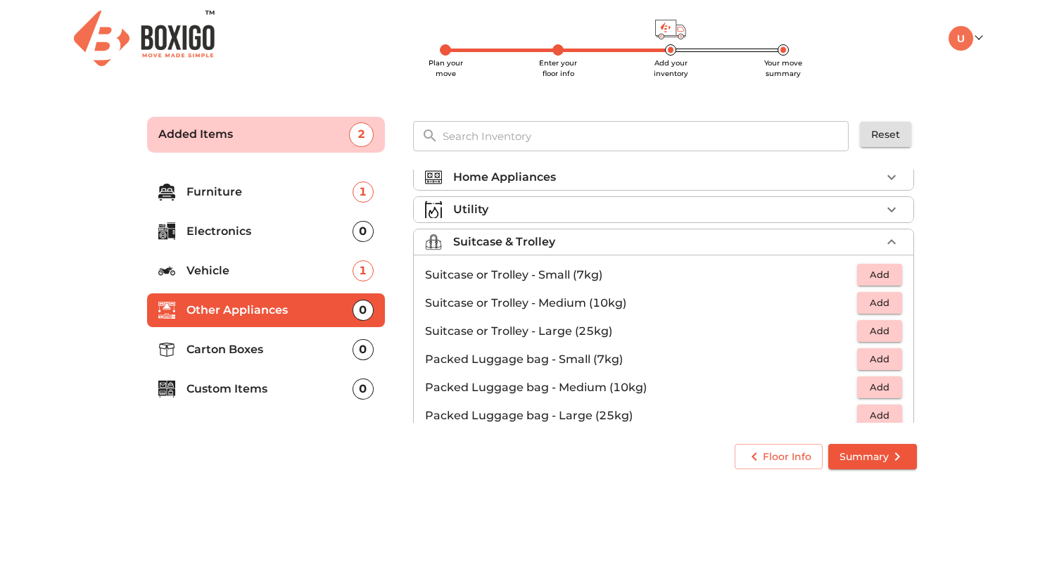
click at [870, 298] on span "Add" at bounding box center [879, 303] width 31 height 16
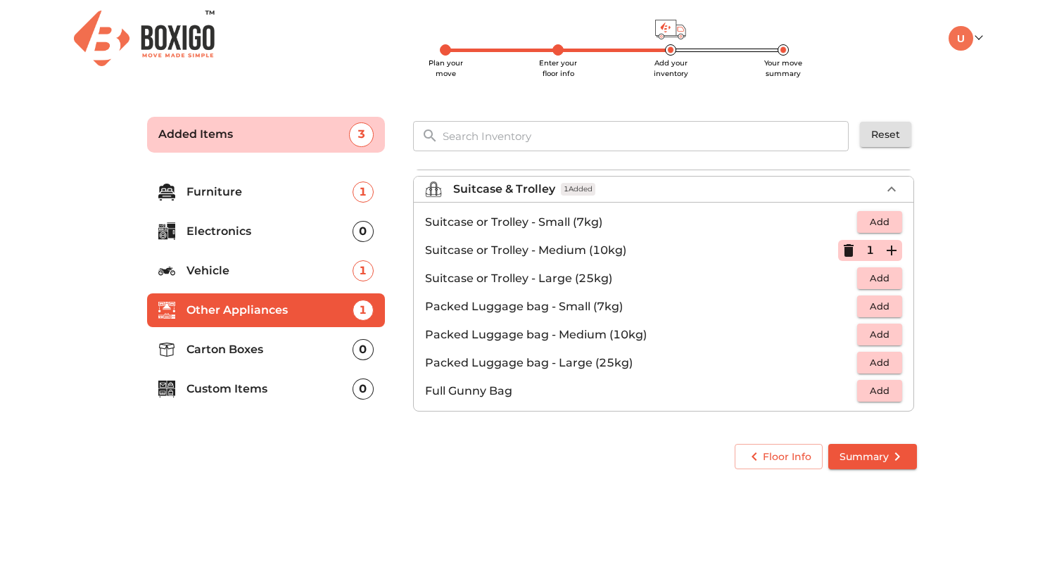
click at [293, 349] on p "Carton Boxes" at bounding box center [269, 349] width 166 height 17
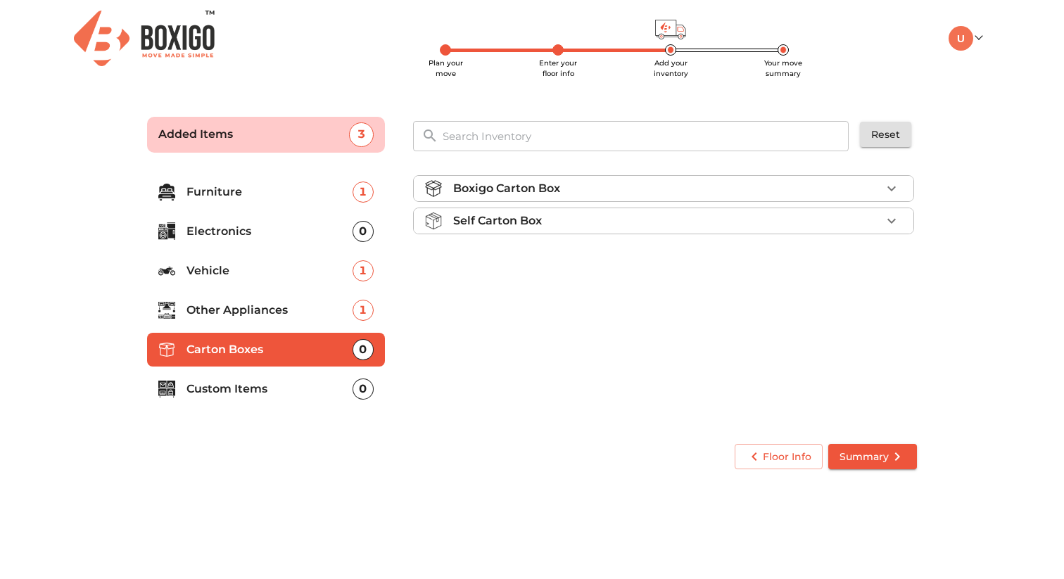
scroll to position [0, 0]
click at [814, 221] on div "Self Carton Box" at bounding box center [667, 220] width 428 height 17
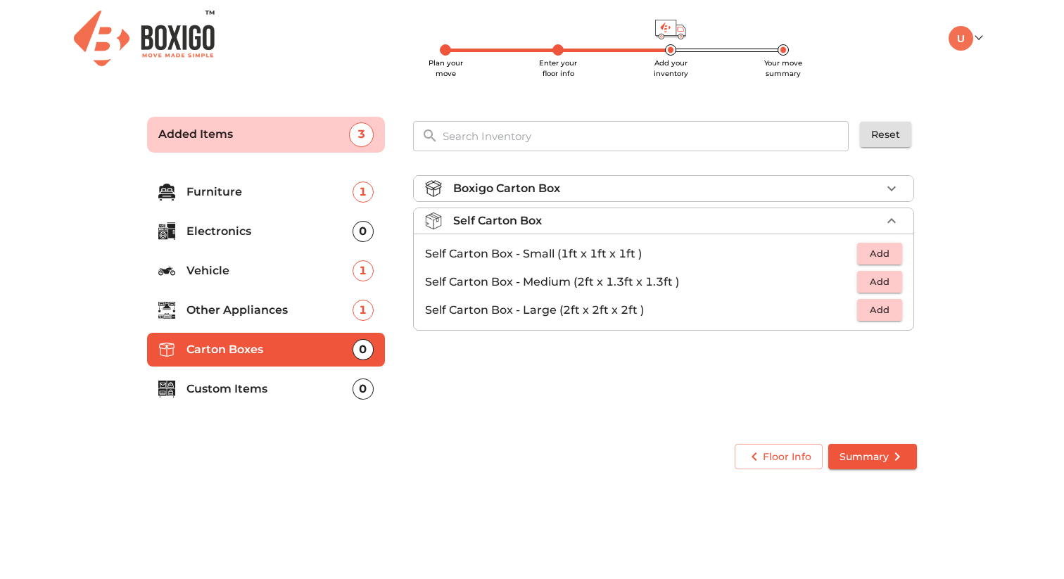
click at [881, 278] on span "Add" at bounding box center [879, 282] width 31 height 16
click at [581, 181] on div "Boxigo Carton Box" at bounding box center [667, 188] width 428 height 17
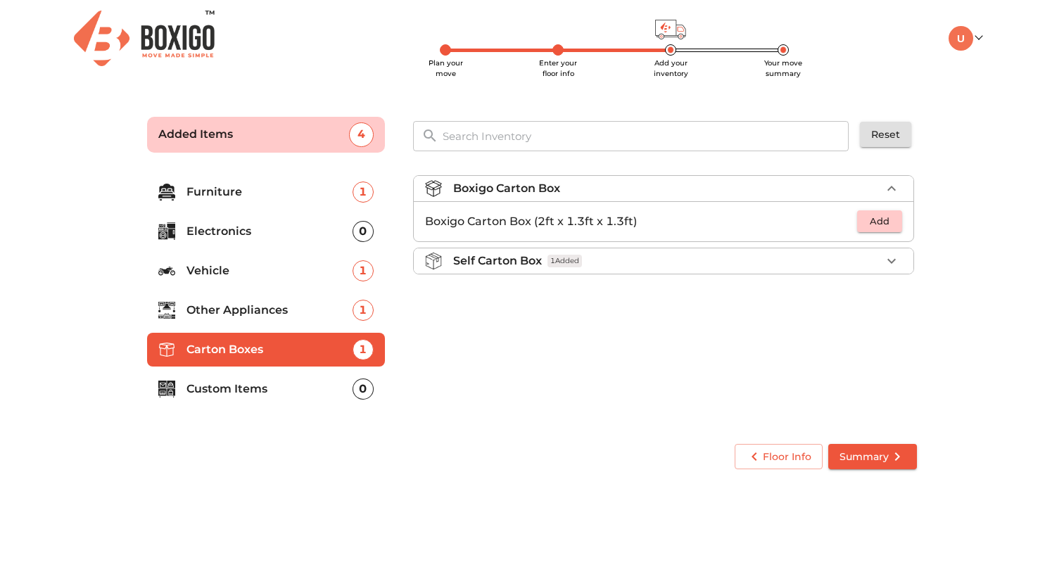
click at [581, 181] on div "Boxigo Carton Box" at bounding box center [667, 188] width 428 height 17
click at [300, 388] on p "Custom Items" at bounding box center [269, 389] width 166 height 17
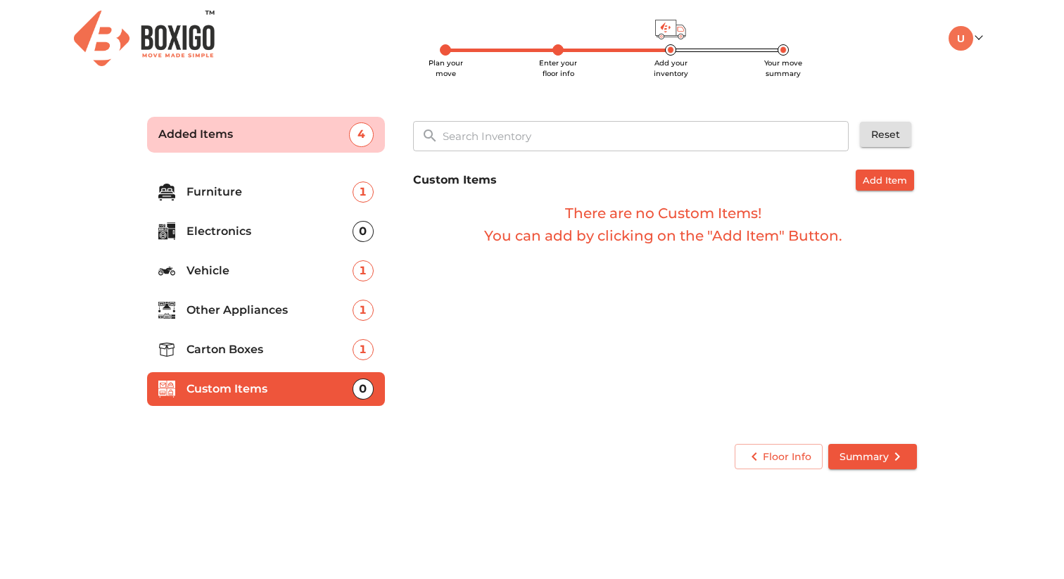
click at [286, 307] on p "Other Appliances" at bounding box center [269, 310] width 166 height 17
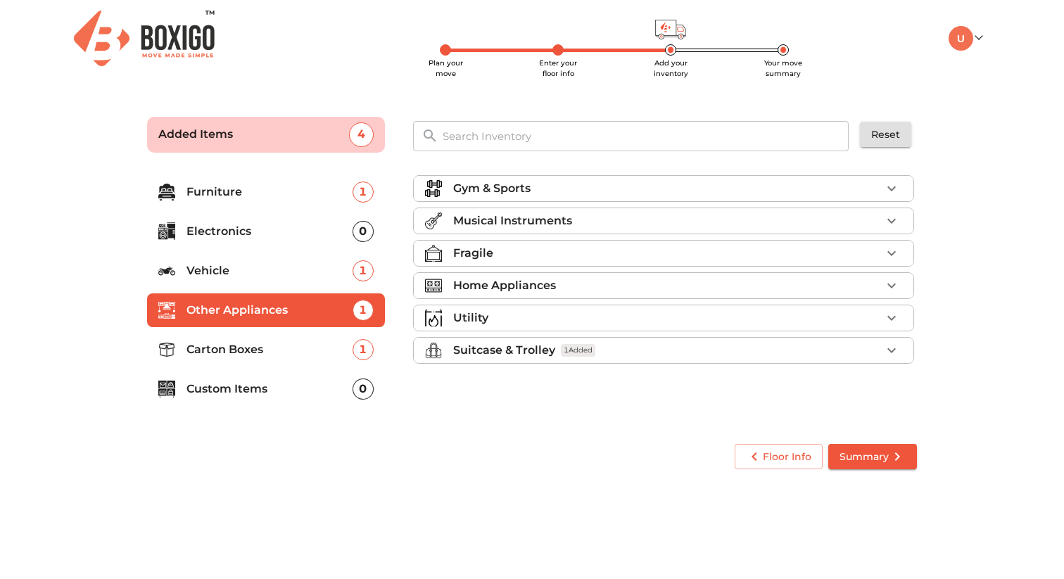
click at [590, 348] on span "1 Added" at bounding box center [578, 350] width 34 height 13
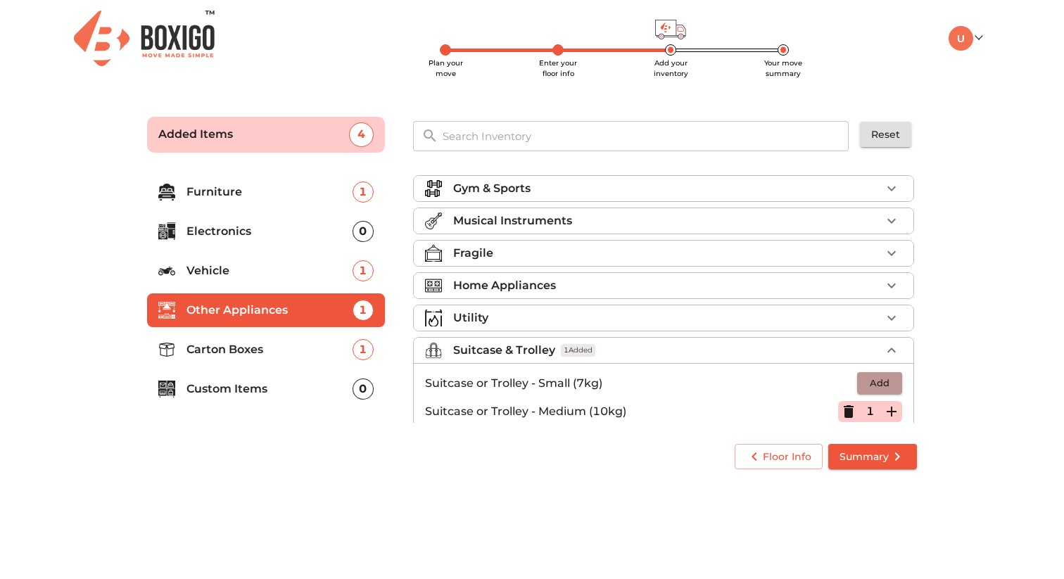
click at [884, 385] on span "Add" at bounding box center [879, 383] width 31 height 16
click at [887, 408] on icon "button" at bounding box center [891, 411] width 17 height 17
click at [835, 411] on p "Suitcase or Trolley - Medium (10kg)" at bounding box center [631, 411] width 413 height 17
click at [844, 411] on icon "button" at bounding box center [849, 411] width 10 height 1
click at [844, 411] on icon "button" at bounding box center [848, 411] width 17 height 17
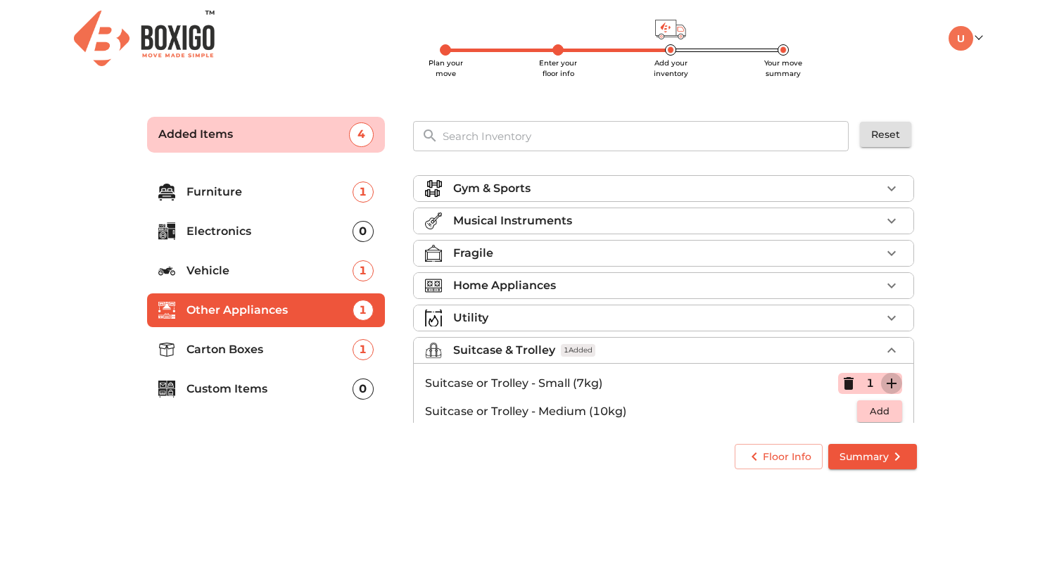
click at [889, 376] on icon "button" at bounding box center [891, 383] width 17 height 17
click at [863, 450] on span "Summary" at bounding box center [872, 457] width 66 height 18
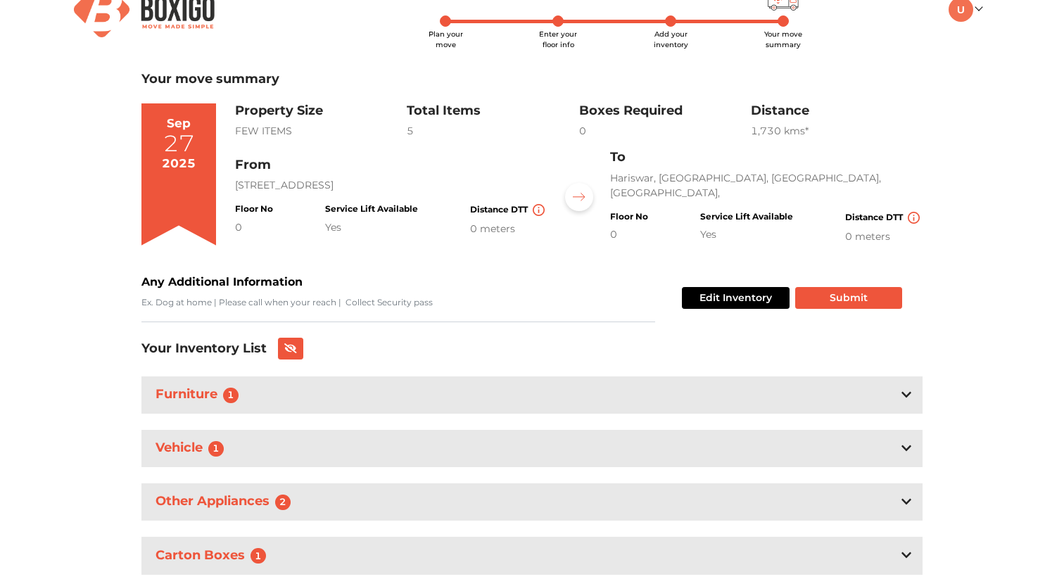
scroll to position [15, 0]
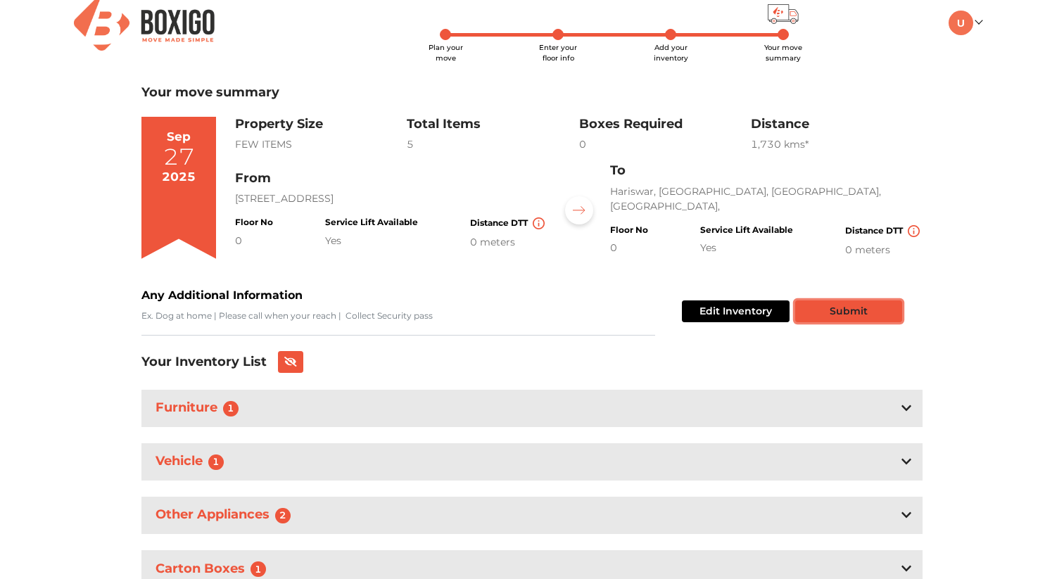
click at [823, 307] on button "Submit" at bounding box center [848, 311] width 107 height 22
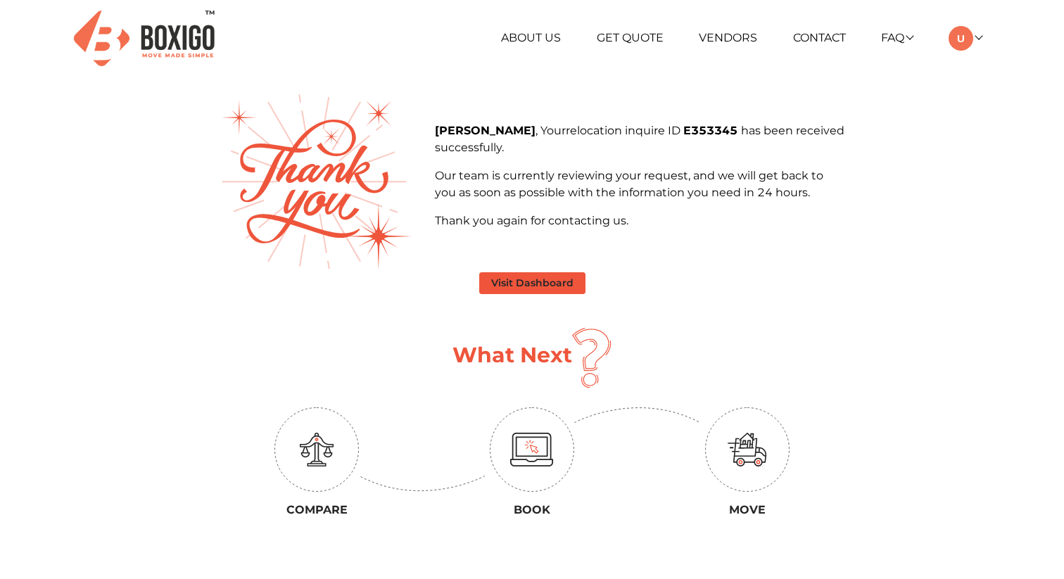
click at [516, 280] on button "Visit Dashboard" at bounding box center [532, 283] width 106 height 22
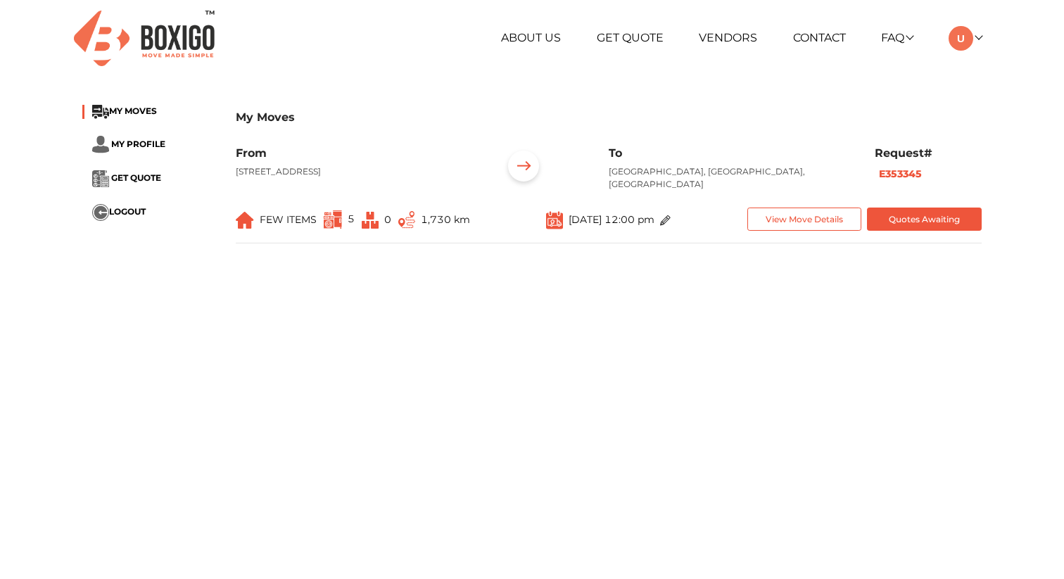
click at [628, 212] on span "Sep 27th 2025 at 12:00 pm" at bounding box center [612, 218] width 86 height 13
click at [289, 213] on span "FEW ITEMS" at bounding box center [288, 219] width 57 height 13
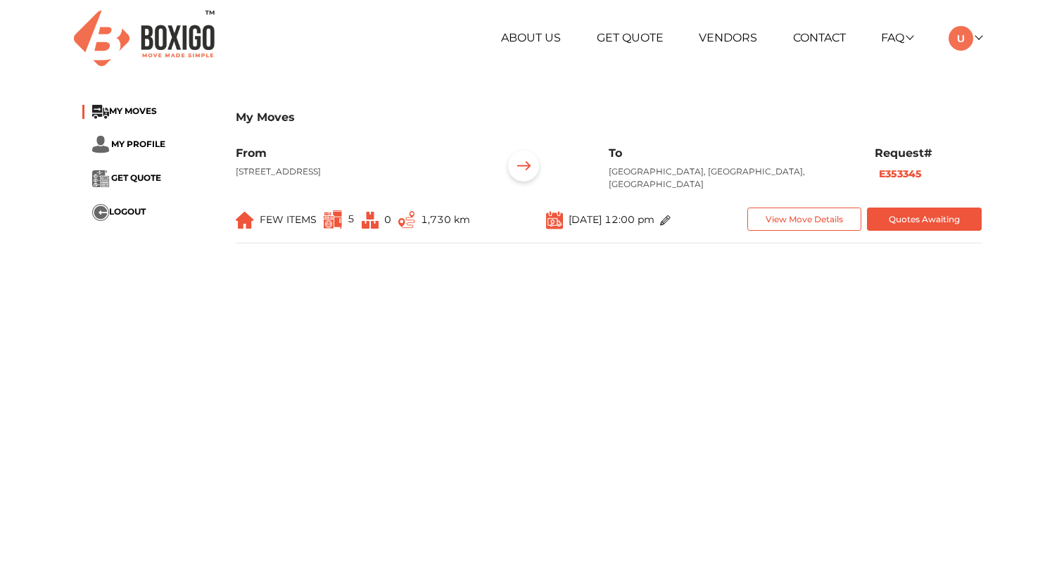
click at [289, 213] on span "FEW ITEMS" at bounding box center [288, 219] width 57 height 13
click at [334, 210] on img at bounding box center [333, 219] width 18 height 18
click at [137, 137] on li "MY PROFILE" at bounding box center [148, 145] width 132 height 18
drag, startPoint x: 469, startPoint y: 209, endPoint x: 793, endPoint y: 243, distance: 325.5
click at [793, 243] on div "My Moves MY MOVES MY PROFILE GET QUOTE LOGOUT My Moves From 2466, 25th Main Roa…" at bounding box center [532, 180] width 920 height 172
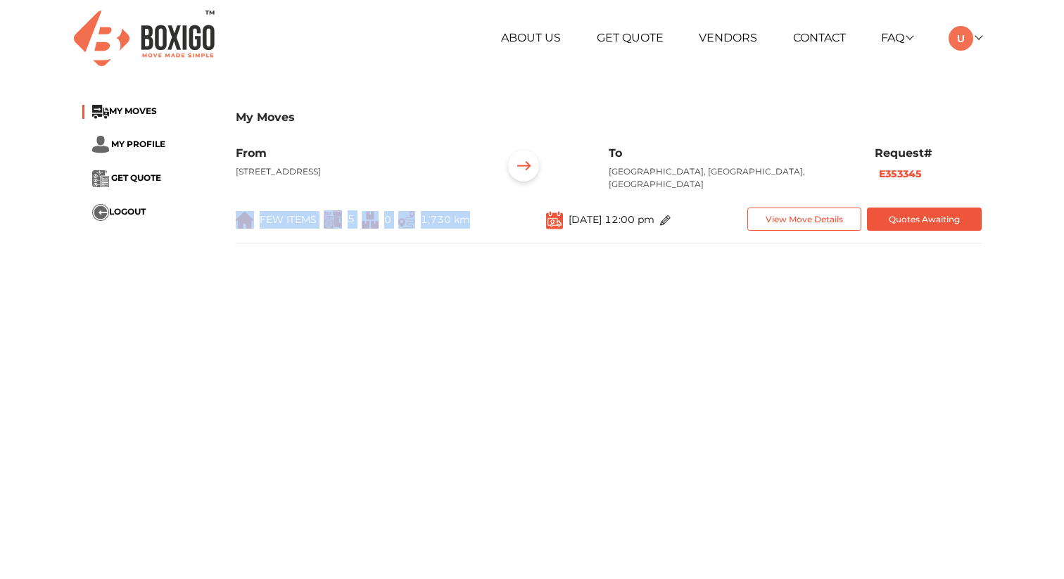
click at [793, 243] on div "My Moves MY MOVES MY PROFILE GET QUOTE LOGOUT My Moves From 2466, 25th Main Roa…" at bounding box center [532, 180] width 920 height 172
click at [671, 215] on img at bounding box center [665, 220] width 11 height 11
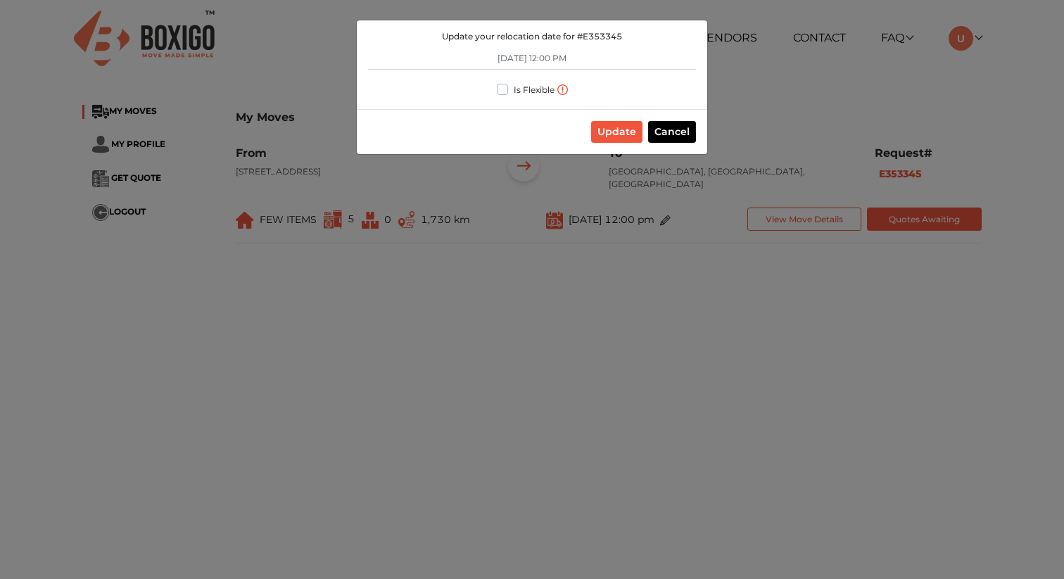
click at [668, 131] on button "Cancel" at bounding box center [672, 132] width 48 height 22
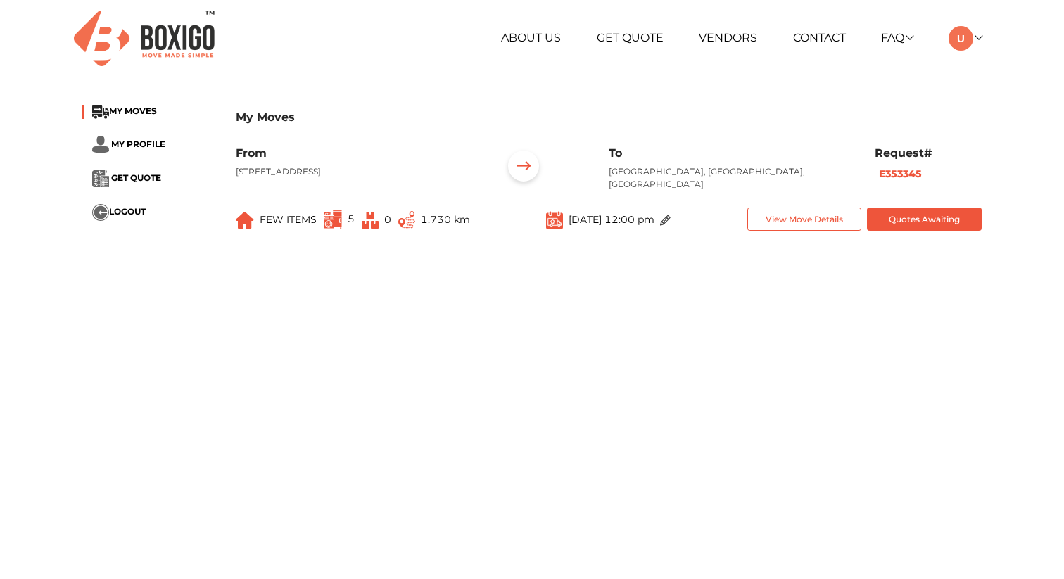
click at [159, 25] on img at bounding box center [144, 39] width 141 height 56
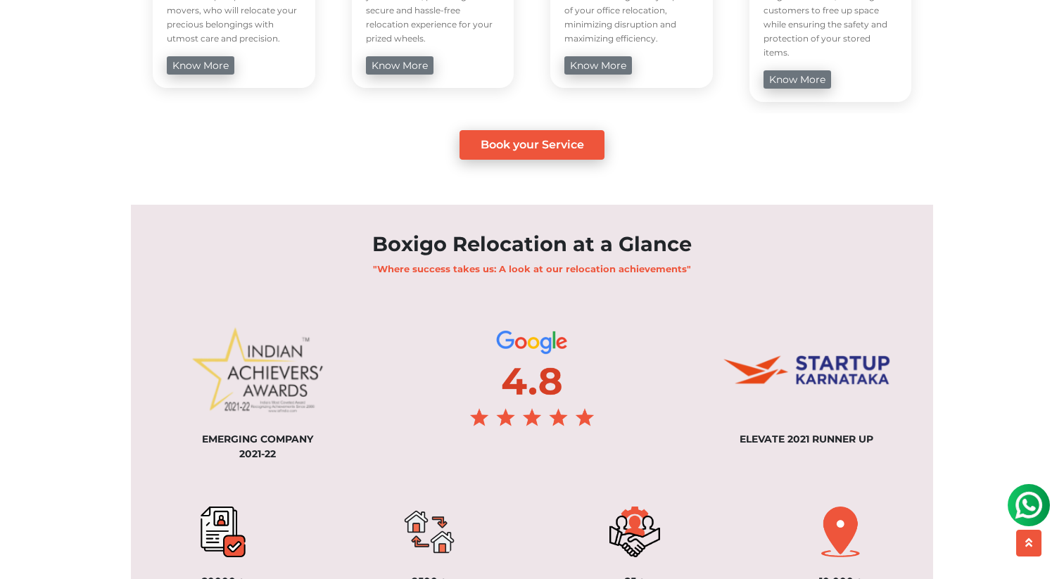
scroll to position [946, 0]
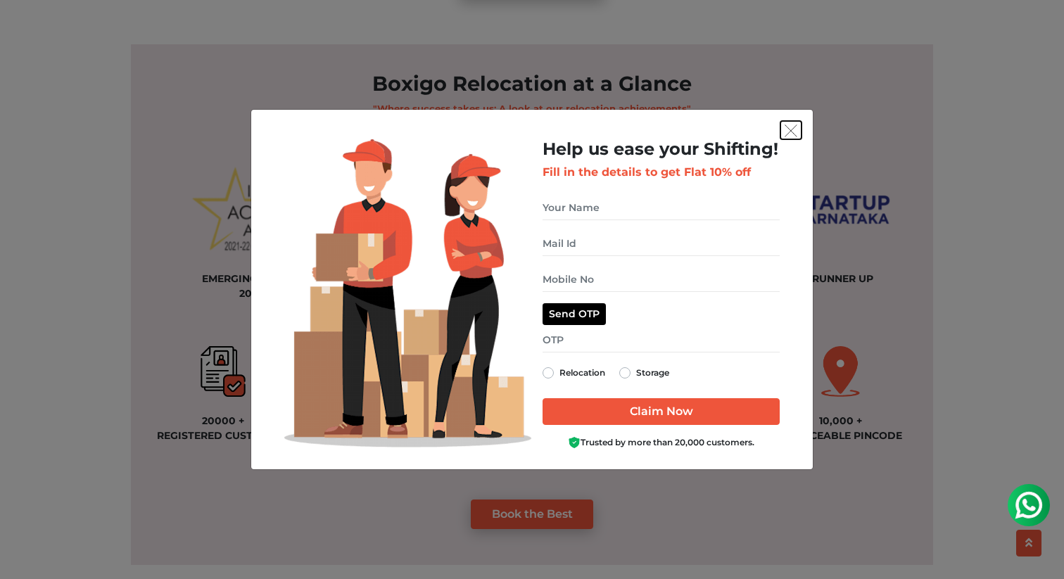
click at [782, 129] on button "get free quote dialog" at bounding box center [790, 130] width 21 height 18
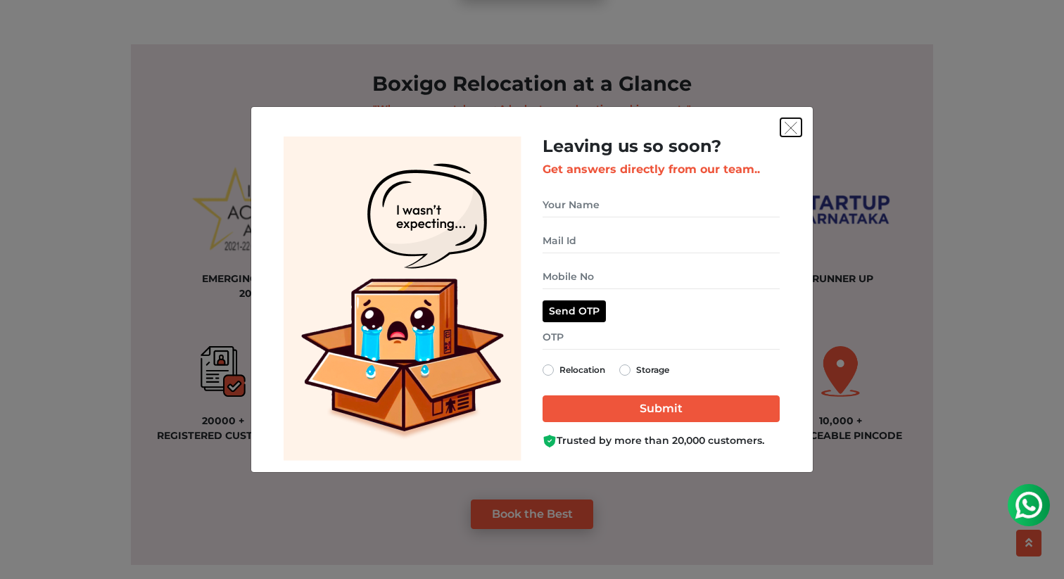
click at [800, 132] on button "get free quote dialog" at bounding box center [790, 127] width 21 height 18
